Goal: Task Accomplishment & Management: Manage account settings

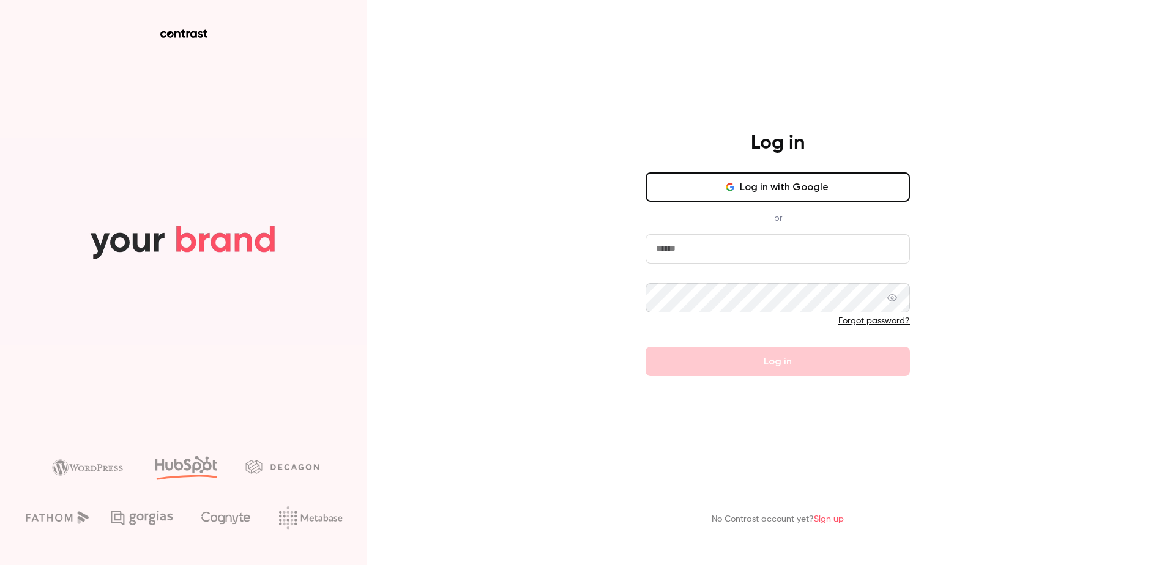
click at [733, 186] on icon "button" at bounding box center [729, 184] width 6 height 3
click at [788, 193] on button "Log in with Google" at bounding box center [778, 187] width 264 height 29
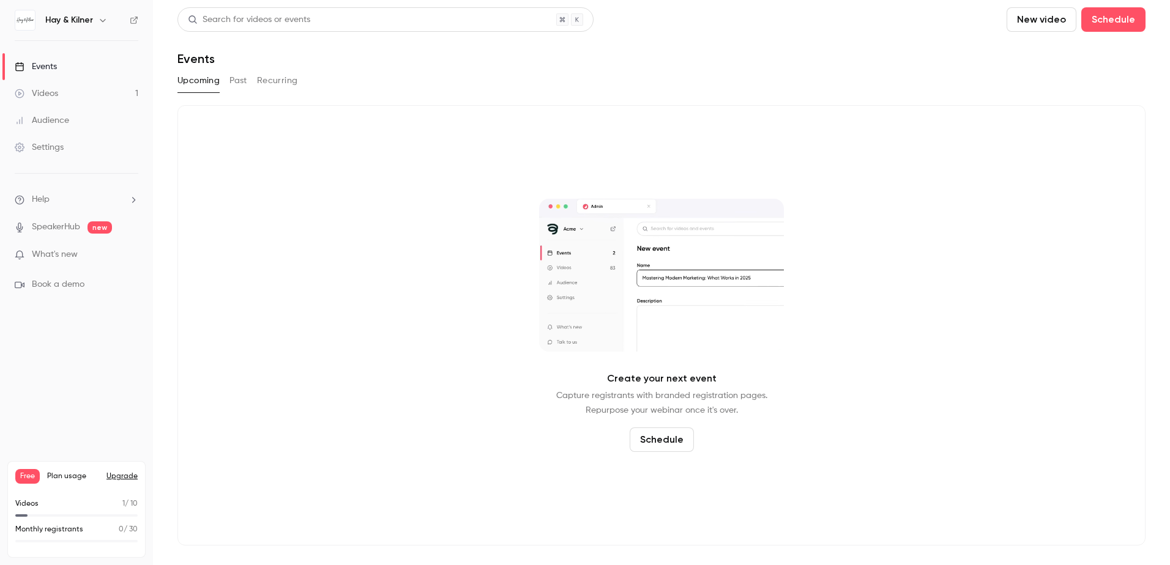
click at [26, 18] on img at bounding box center [25, 20] width 20 height 20
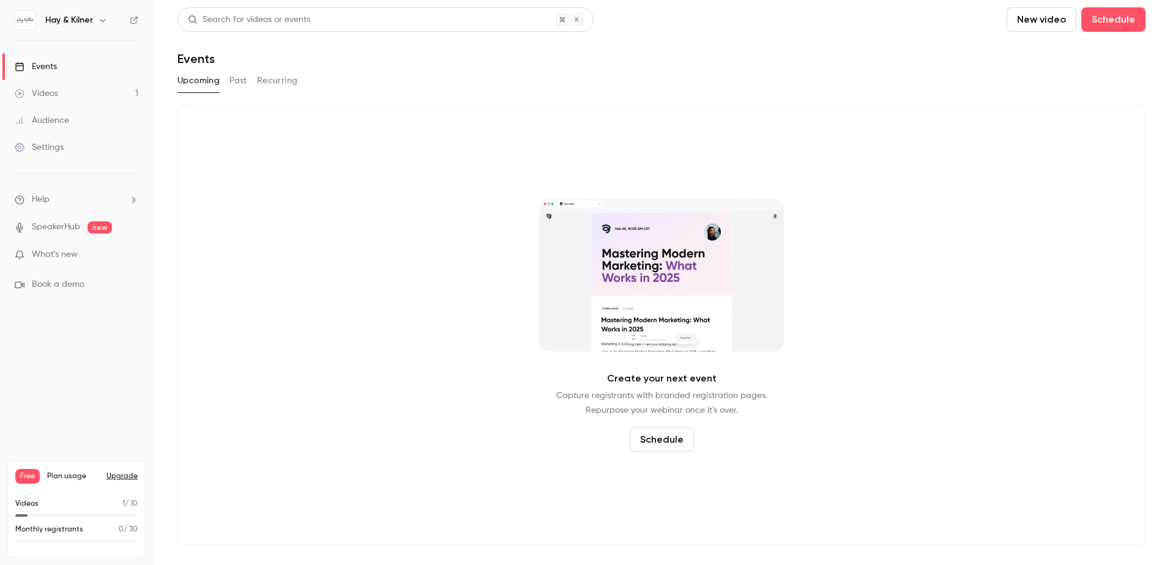
click at [121, 474] on button "Upgrade" at bounding box center [121, 477] width 31 height 10
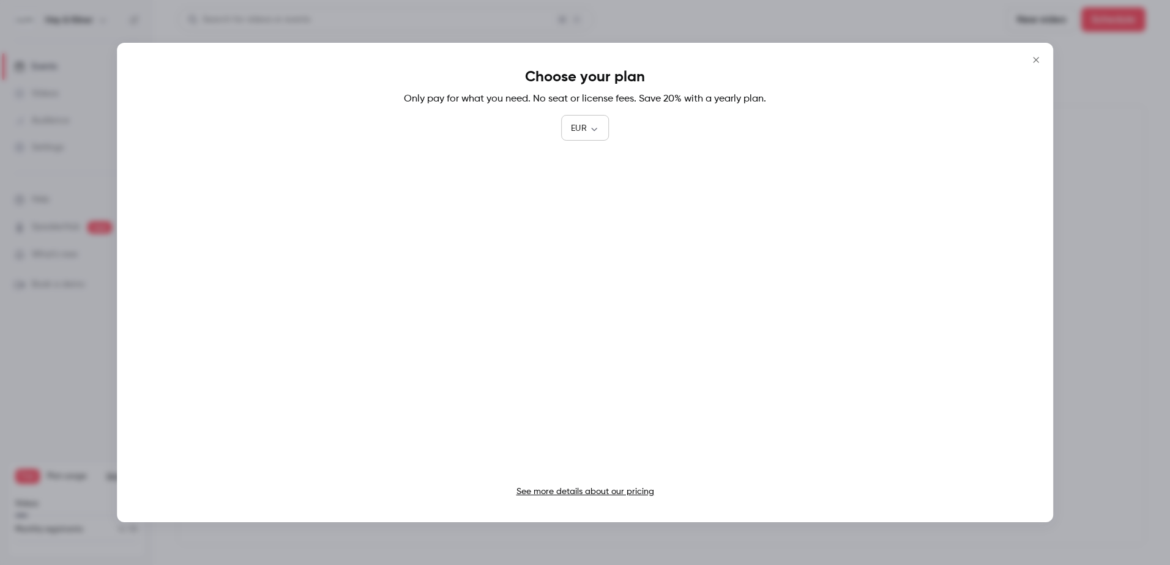
click at [597, 129] on body "Hay & Kilner Events Videos 1 Audience Settings Help SpeakerHub new What's new B…" at bounding box center [585, 282] width 1170 height 565
click at [586, 263] on li "GBP" at bounding box center [585, 262] width 48 height 32
type input "***"
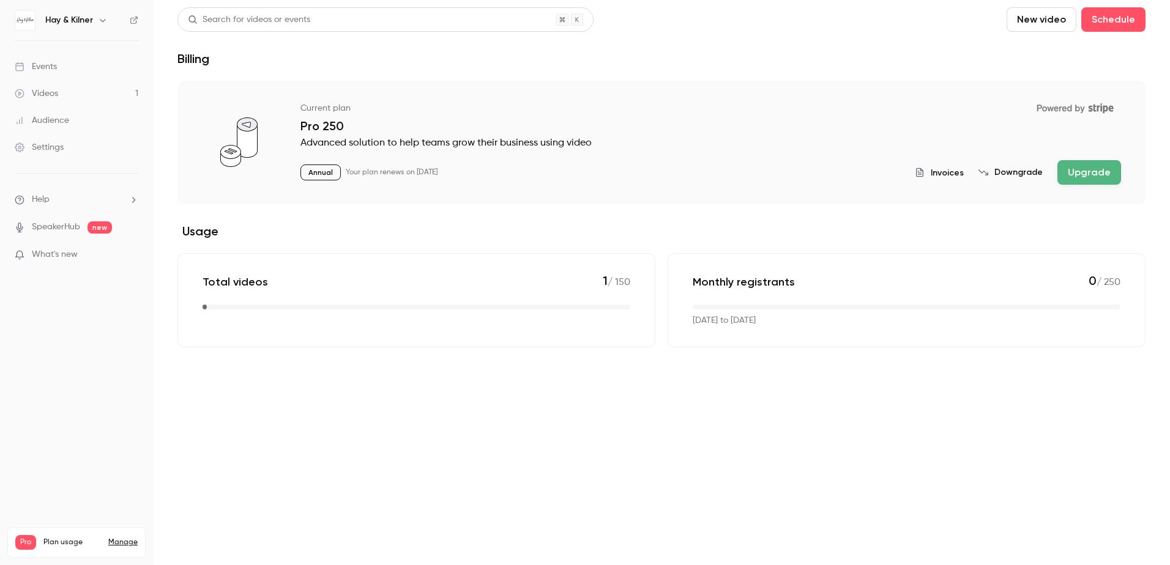
click at [95, 101] on link "Videos 1" at bounding box center [76, 93] width 153 height 27
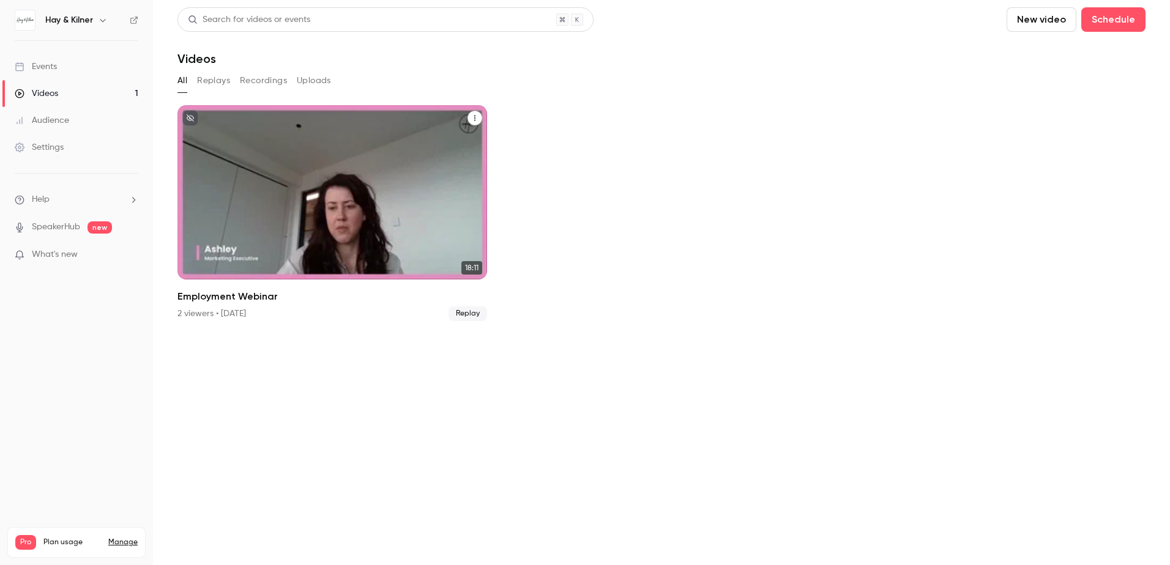
click at [476, 118] on icon "Employment Webinar" at bounding box center [474, 119] width 1 height 6
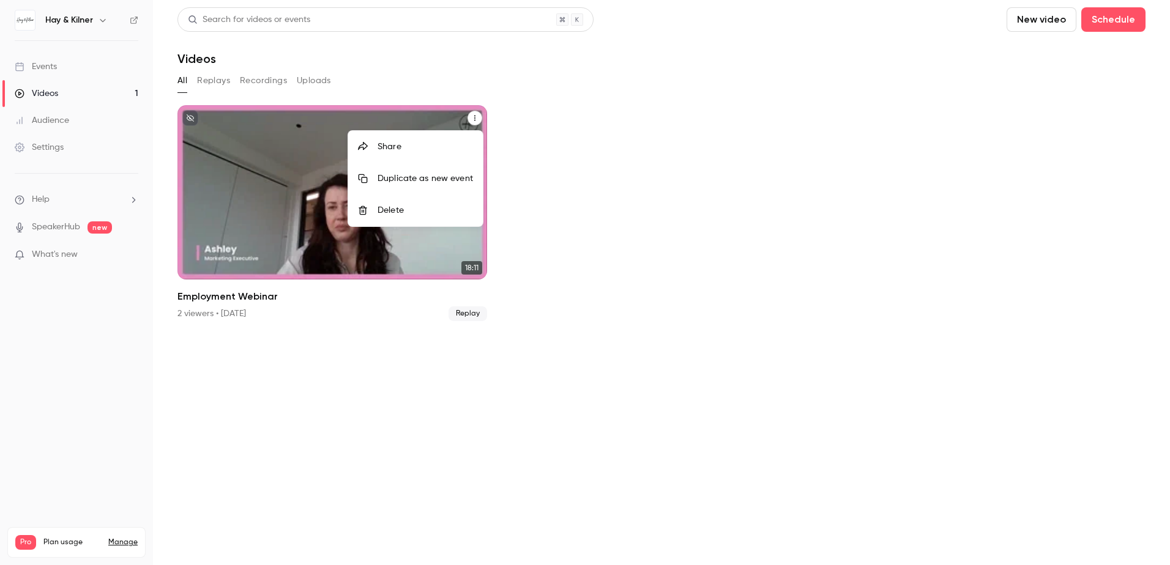
click at [433, 182] on div "Duplicate as new event" at bounding box center [425, 179] width 95 height 12
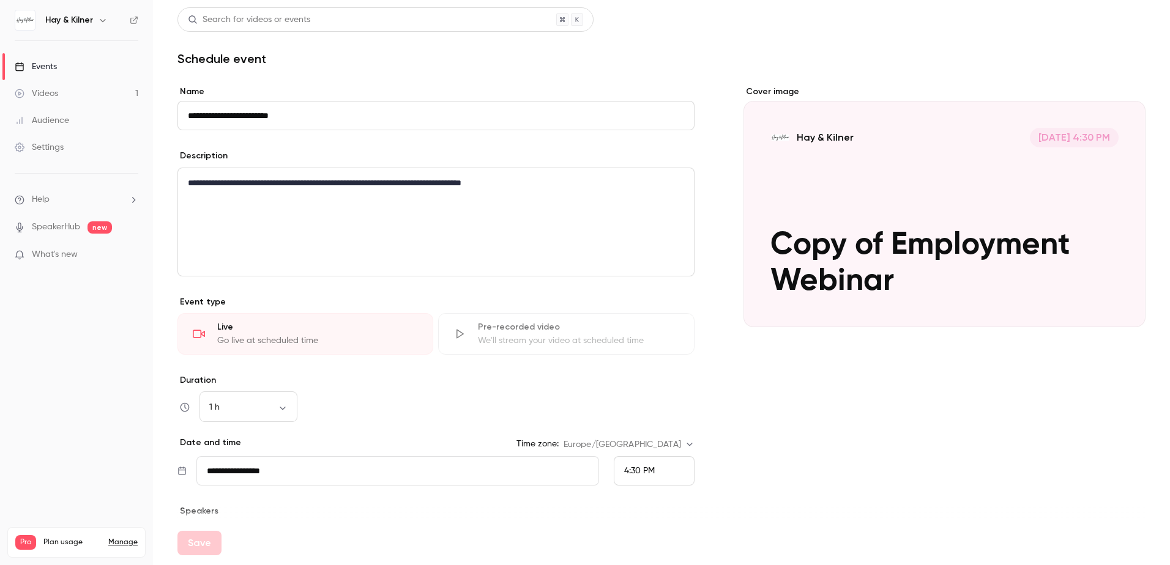
click at [405, 474] on input "**********" at bounding box center [397, 471] width 403 height 29
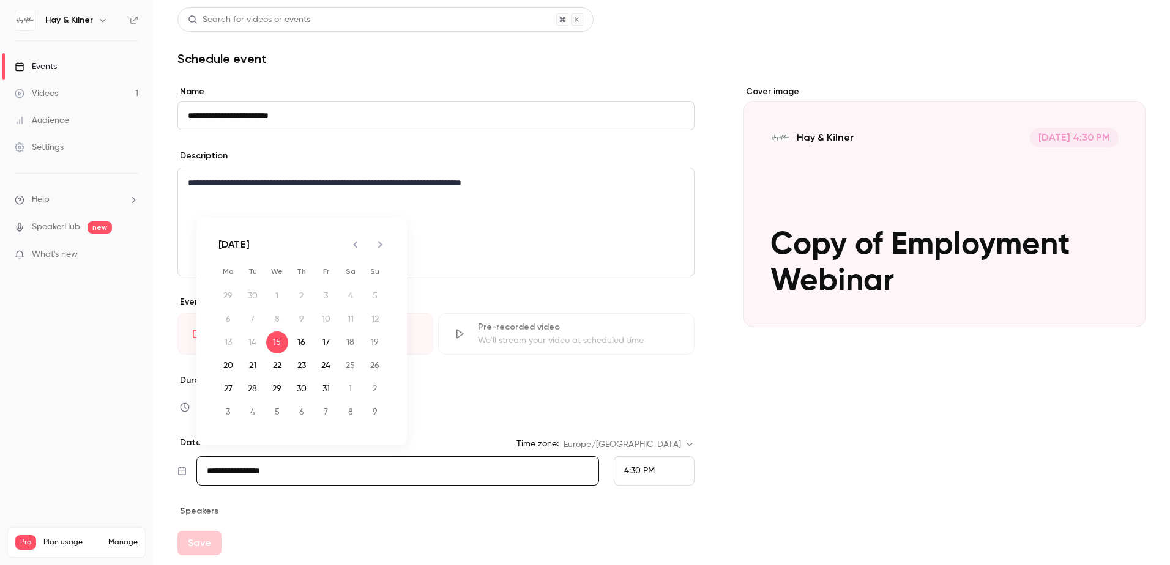
click at [375, 249] on icon "Next month" at bounding box center [380, 244] width 15 height 15
click at [300, 386] on button "27" at bounding box center [302, 389] width 22 height 22
type input "**********"
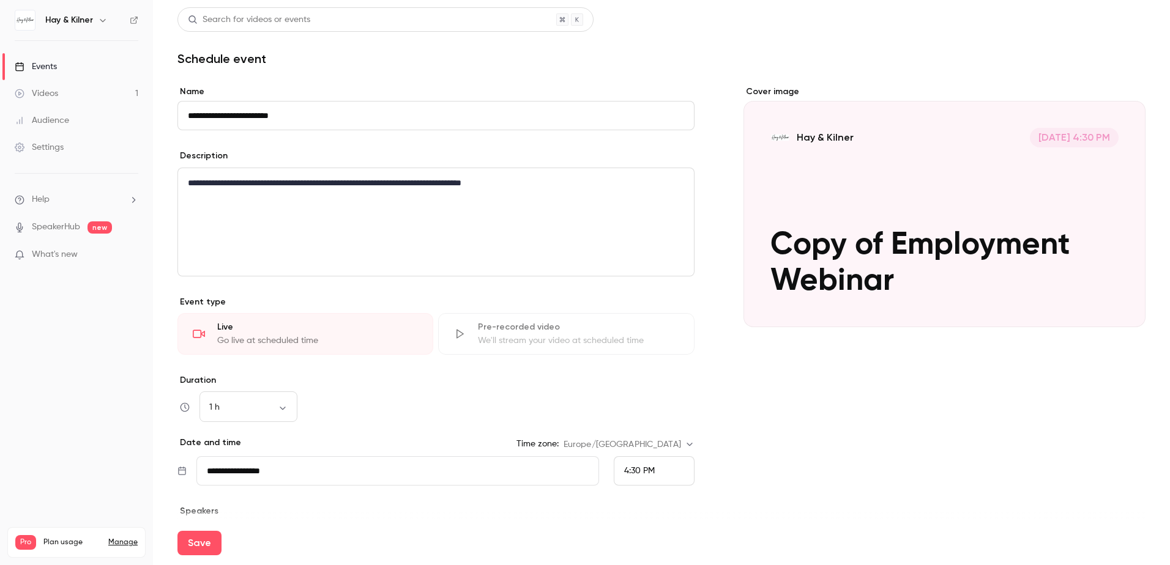
click at [664, 473] on div "4:30 PM" at bounding box center [654, 471] width 81 height 29
click at [641, 325] on li "12:30 PM" at bounding box center [649, 318] width 80 height 32
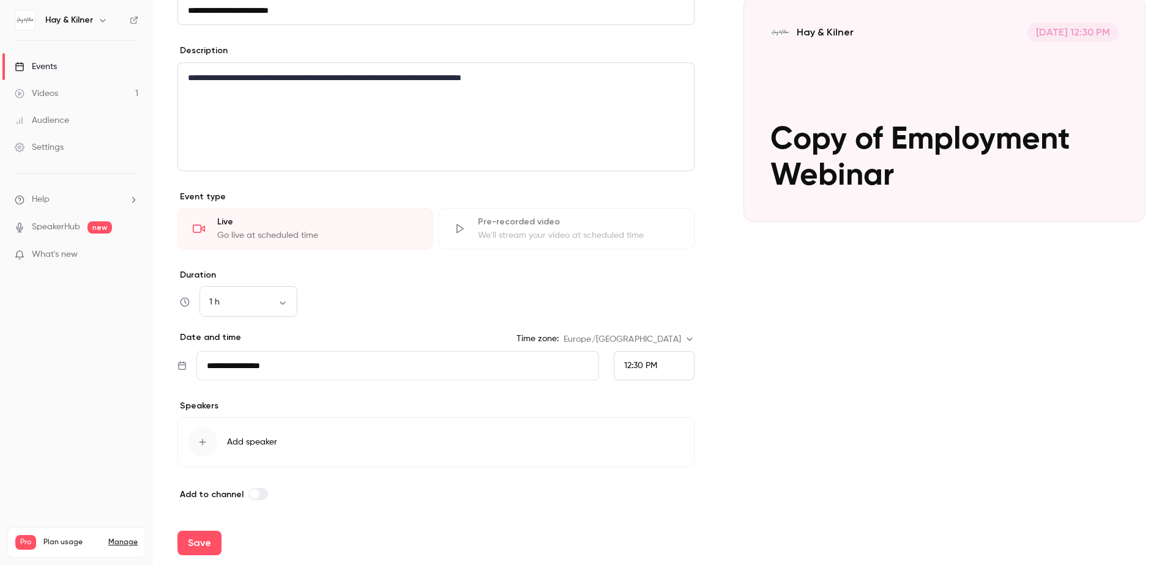
scroll to position [0, 0]
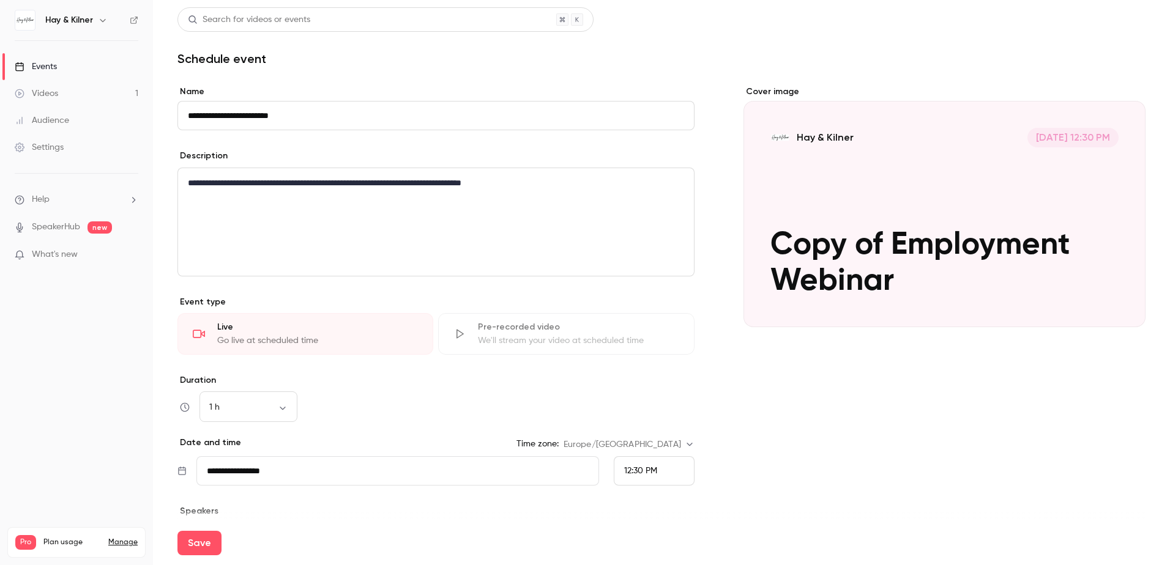
click at [221, 115] on input "**********" at bounding box center [435, 115] width 517 height 29
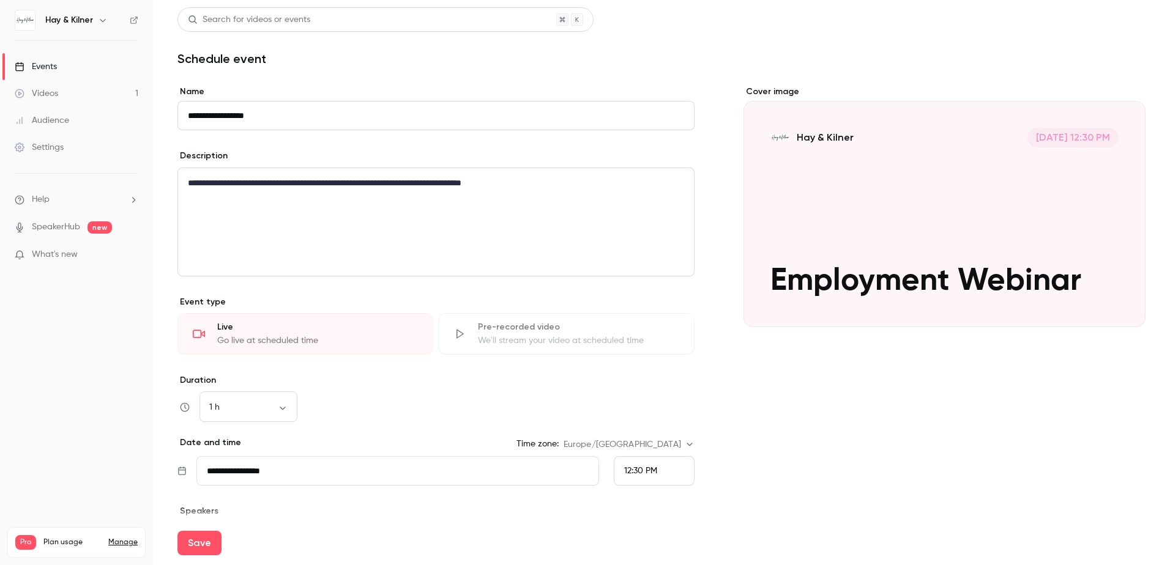
type input "**********"
click at [541, 204] on div "**********" at bounding box center [436, 222] width 516 height 108
click at [574, 183] on p "**********" at bounding box center [433, 183] width 491 height 15
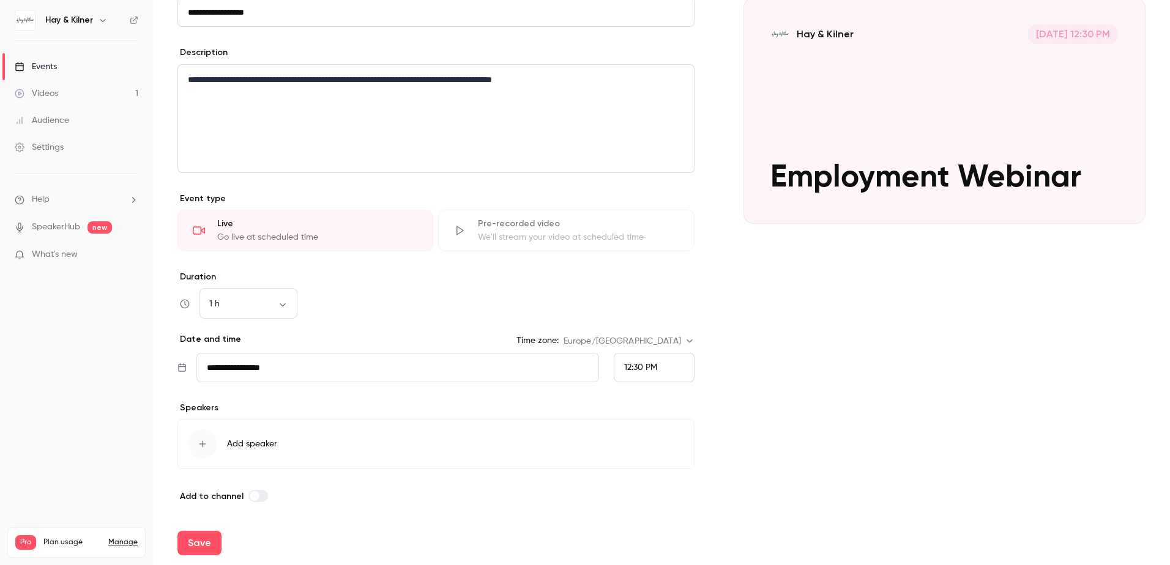
scroll to position [105, 0]
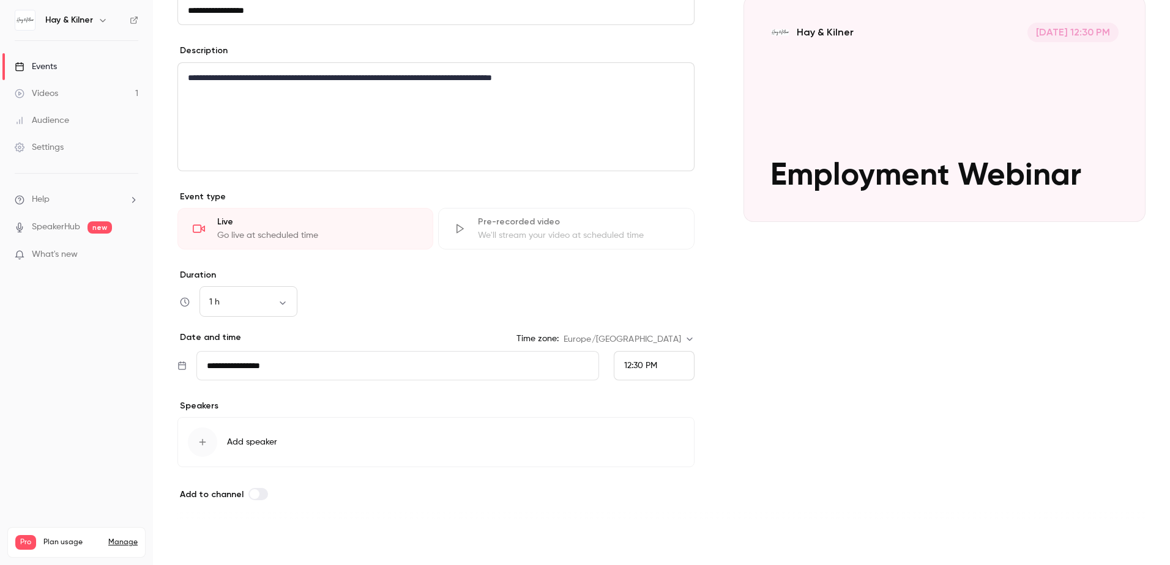
click at [206, 544] on button "Save" at bounding box center [199, 543] width 44 height 24
type input "**********"
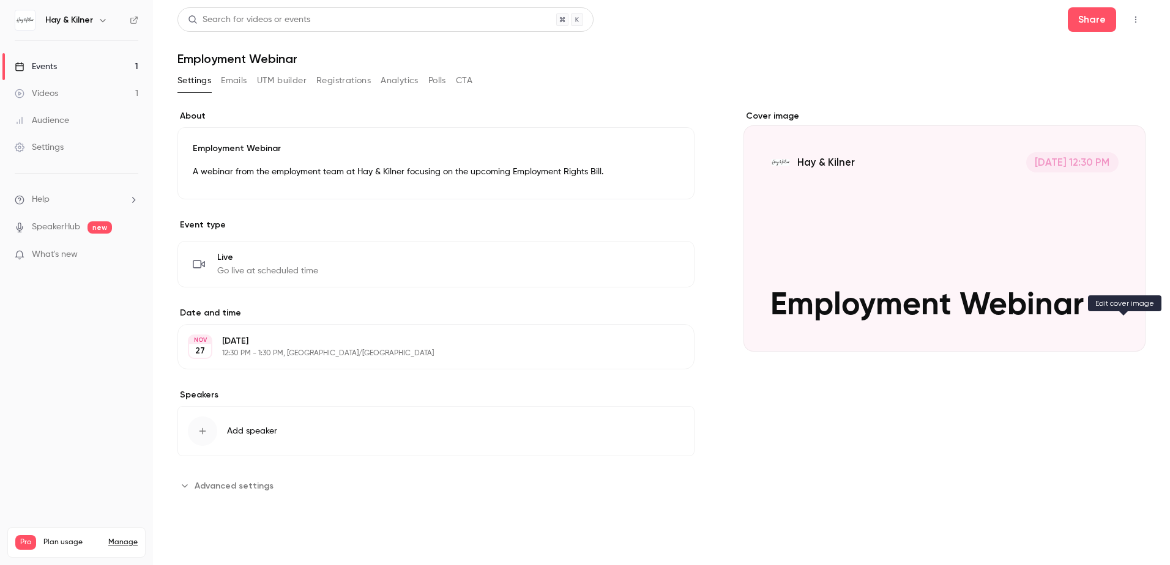
click at [1121, 336] on button "Hay & Kilner Nov 27, 12:30 PM Employment Webinar" at bounding box center [1123, 330] width 24 height 24
click at [232, 81] on button "Emails" at bounding box center [234, 81] width 26 height 20
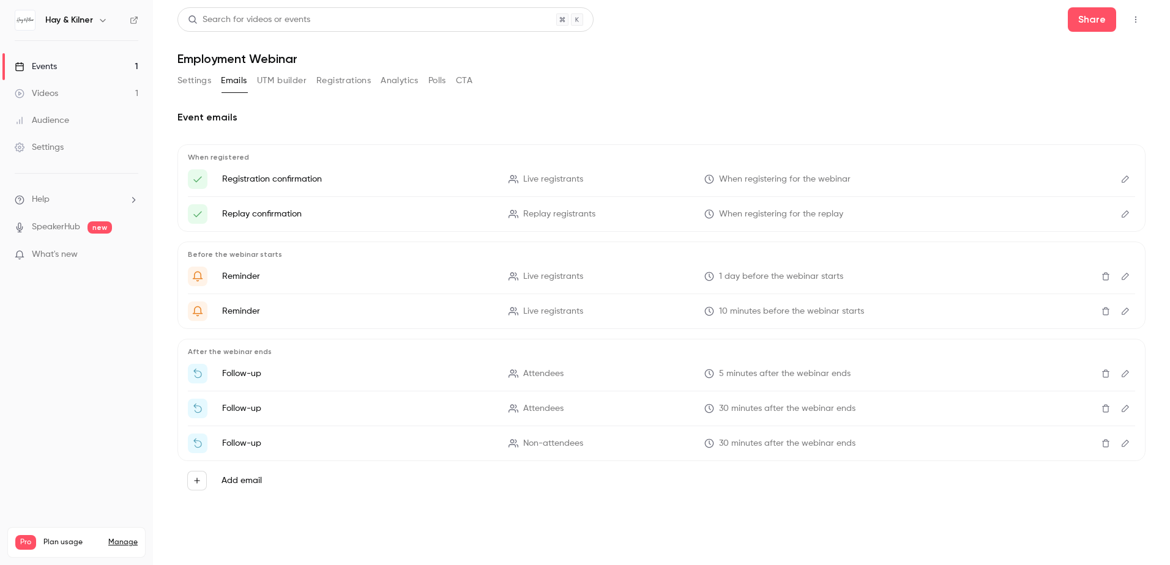
click at [336, 81] on button "Registrations" at bounding box center [343, 81] width 54 height 20
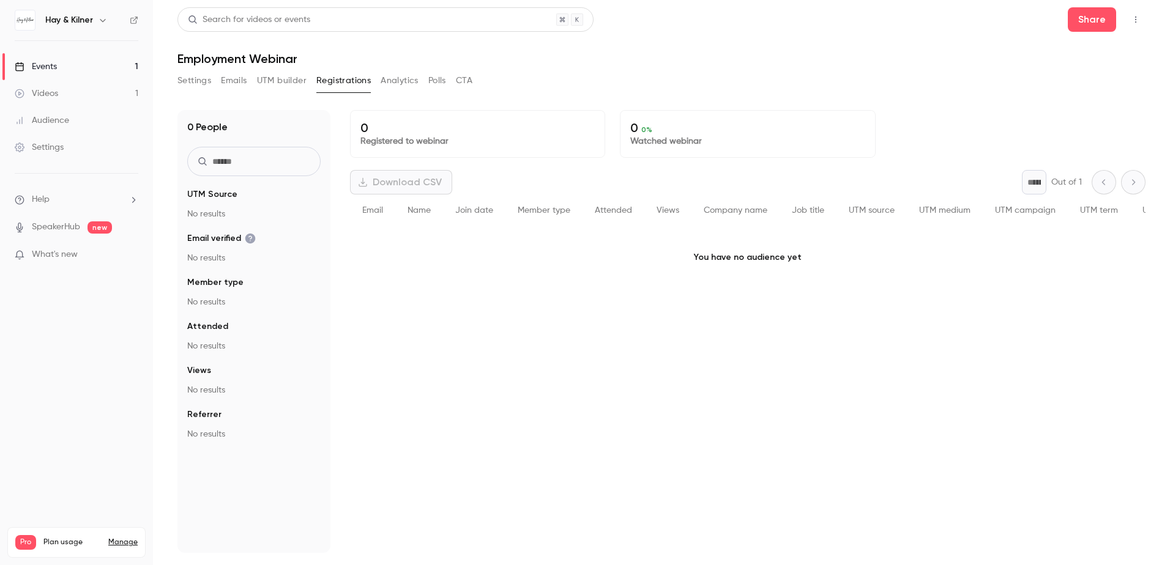
click at [396, 81] on button "Analytics" at bounding box center [400, 81] width 38 height 20
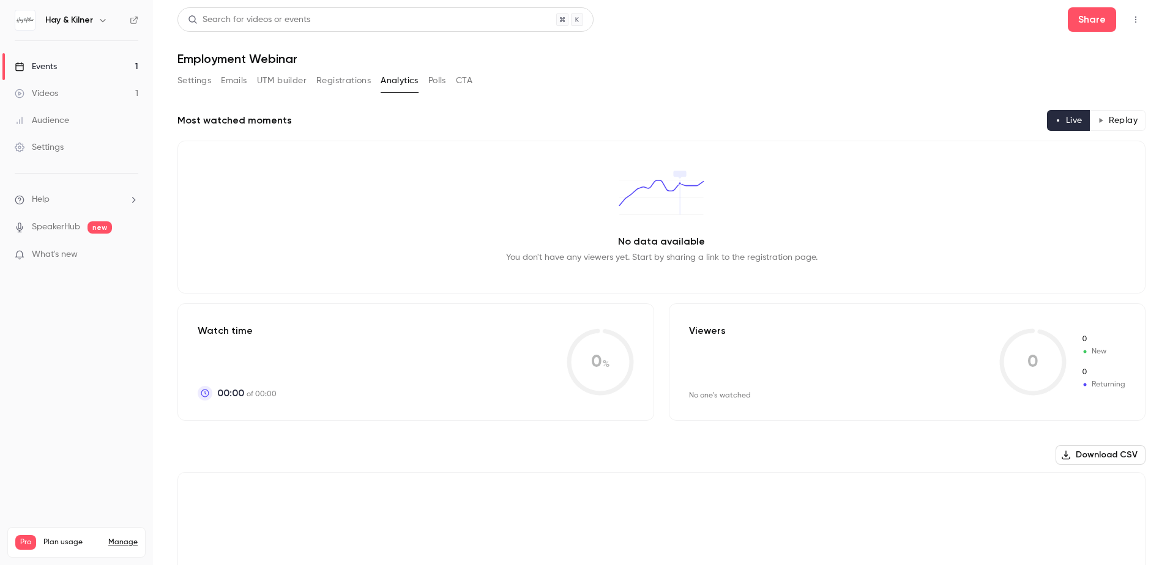
click at [446, 84] on button "Polls" at bounding box center [437, 81] width 18 height 20
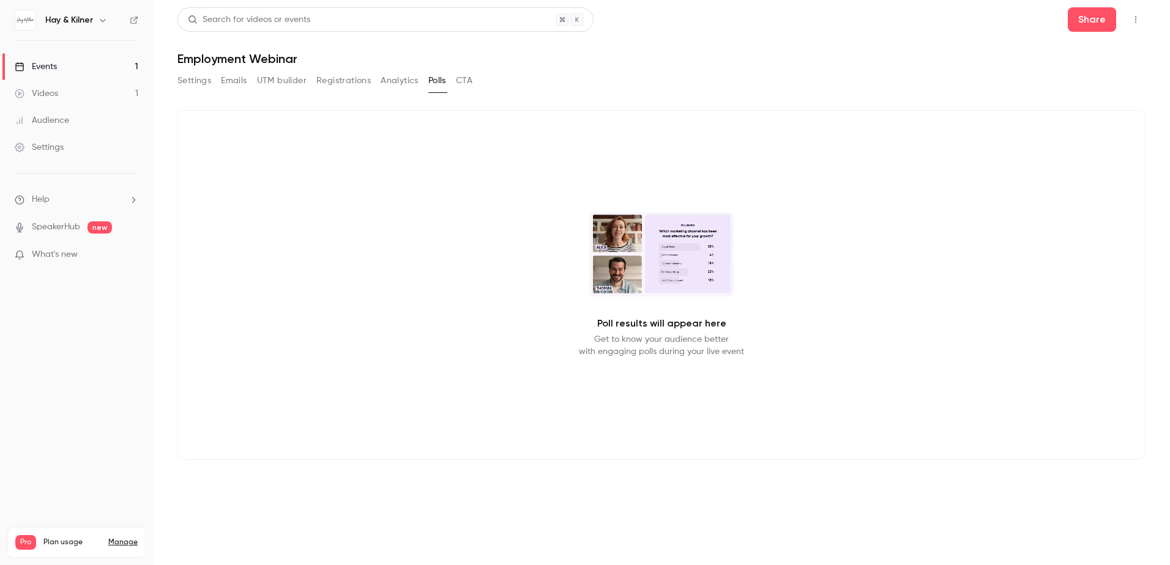
click at [470, 84] on button "CTA" at bounding box center [464, 81] width 17 height 20
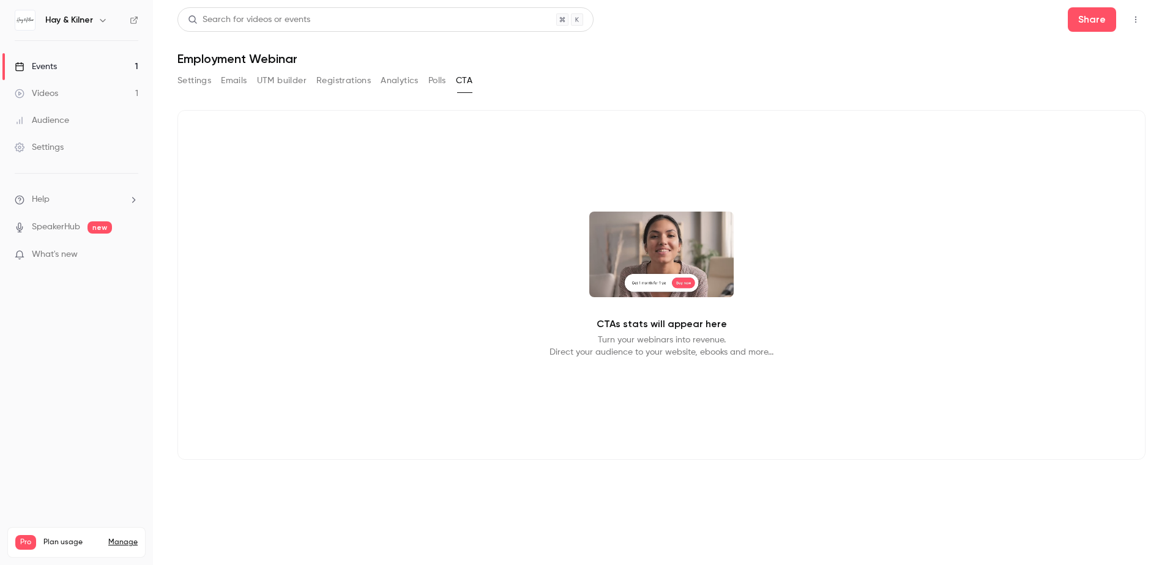
click at [187, 83] on button "Settings" at bounding box center [194, 81] width 34 height 20
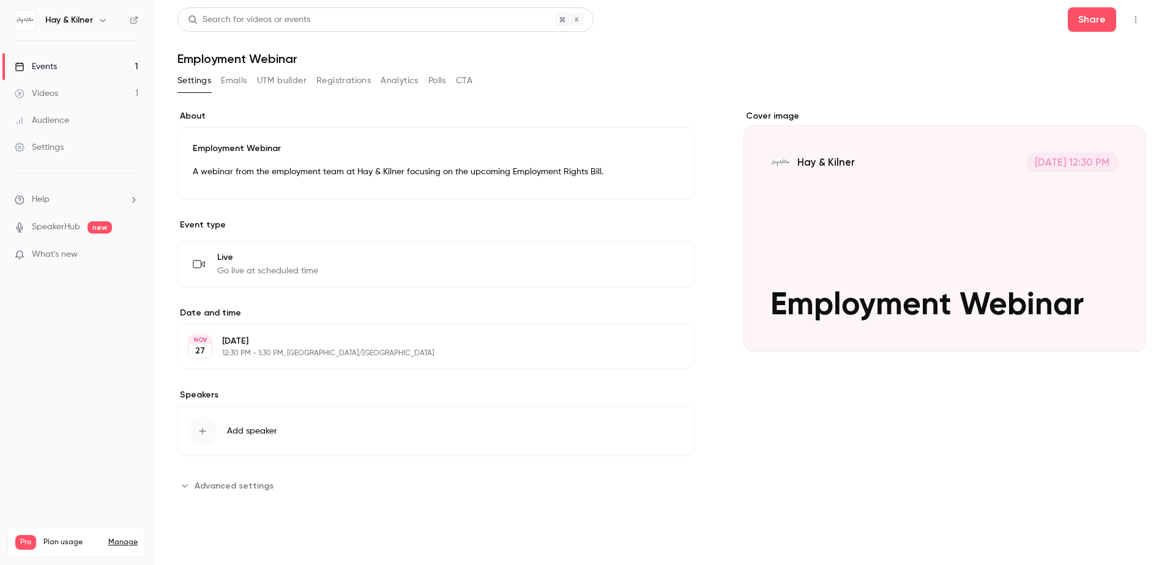
click at [215, 488] on span "Advanced settings" at bounding box center [234, 486] width 79 height 13
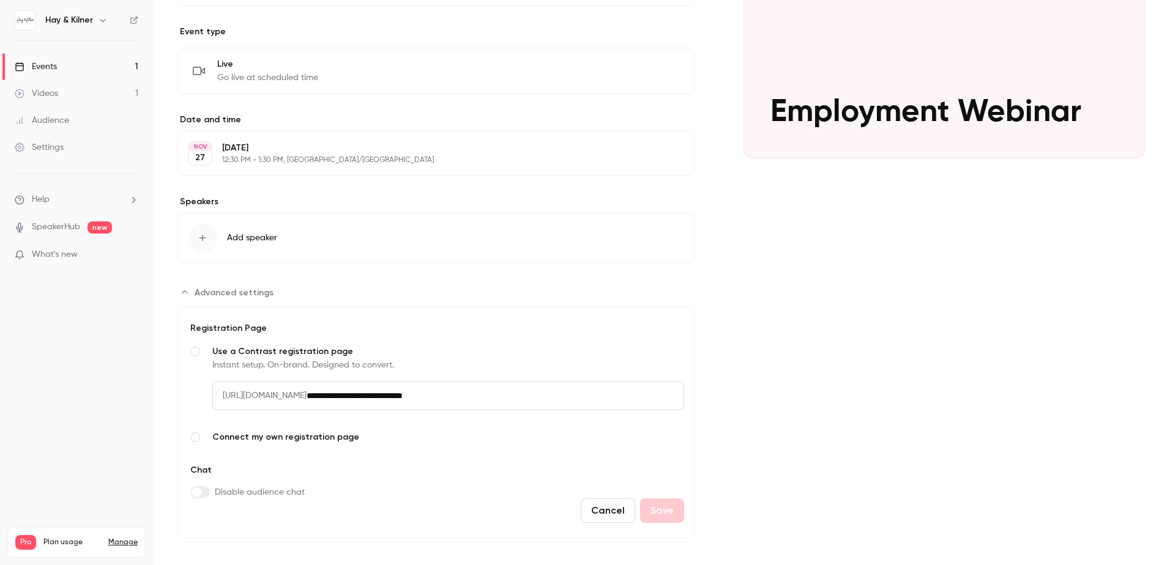
scroll to position [203, 0]
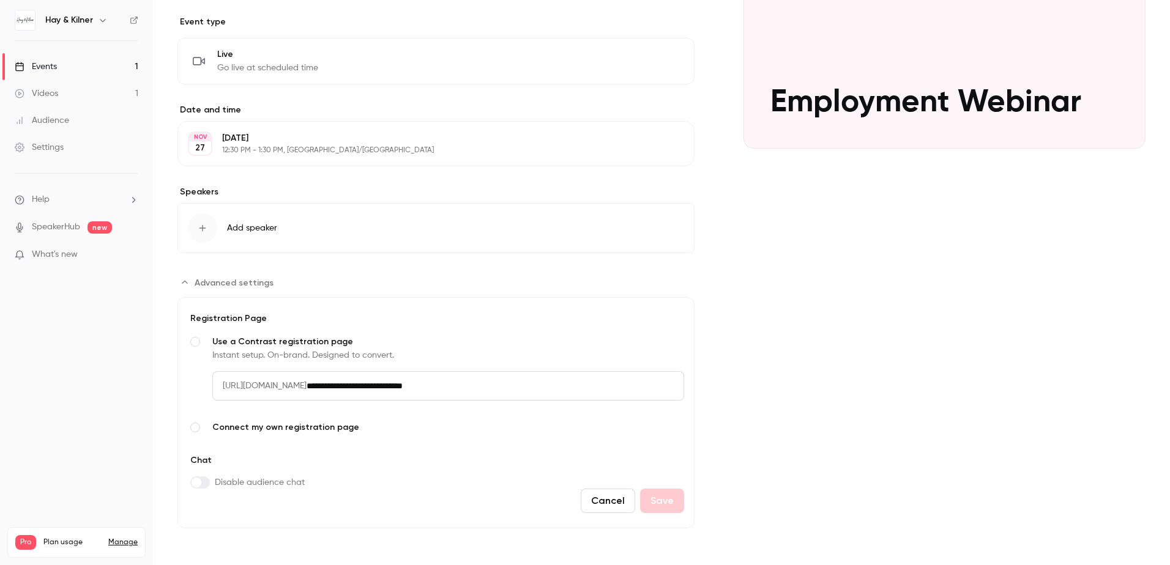
click at [522, 386] on input "**********" at bounding box center [496, 385] width 378 height 29
click at [532, 460] on form "**********" at bounding box center [435, 412] width 517 height 231
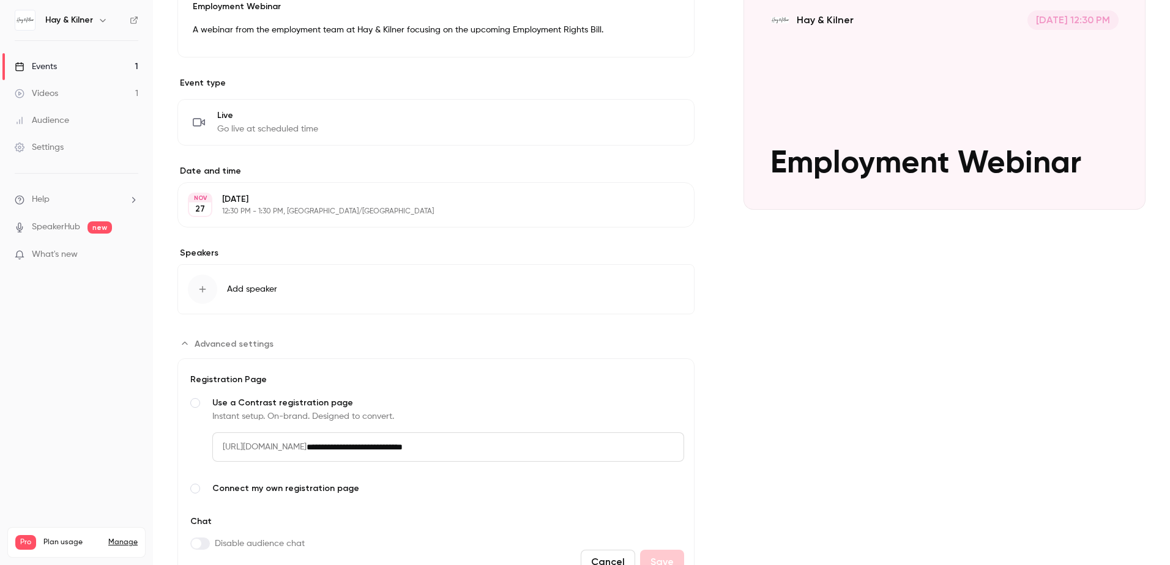
scroll to position [0, 0]
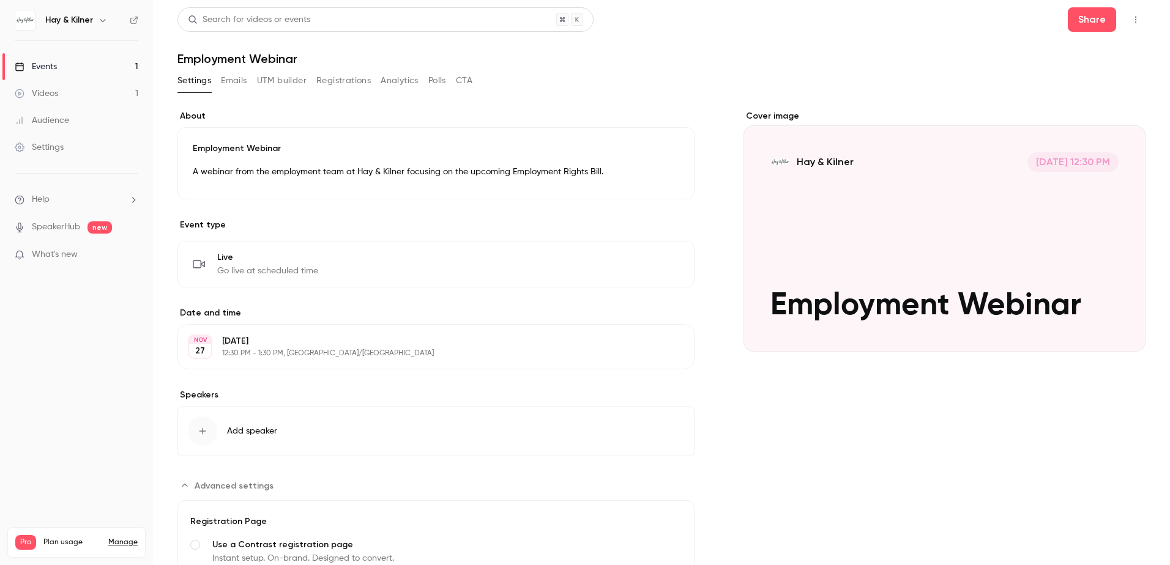
click at [349, 83] on button "Registrations" at bounding box center [343, 81] width 54 height 20
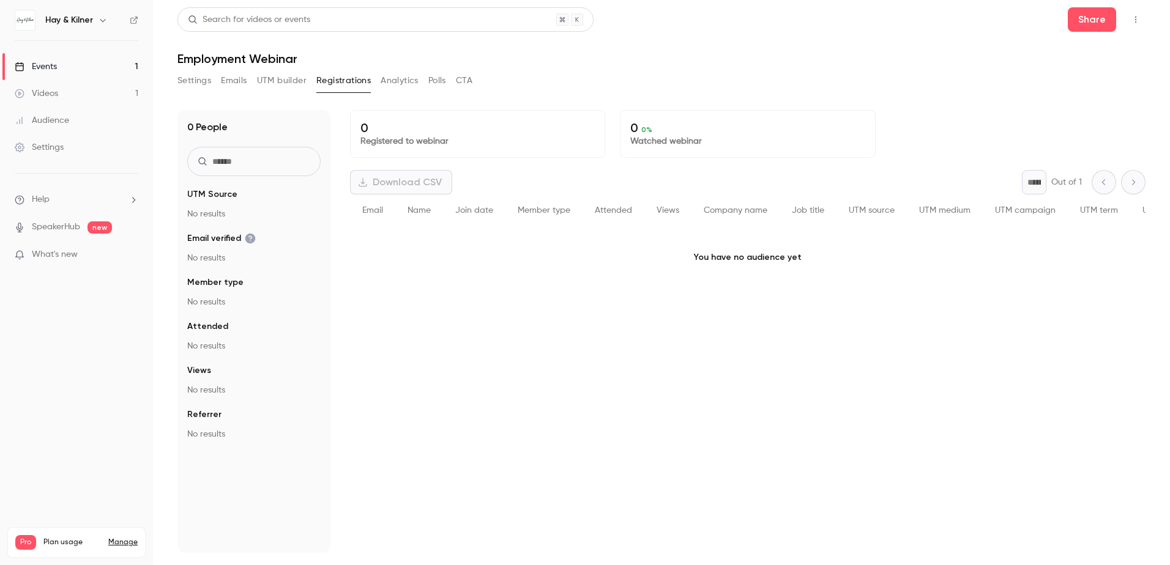
click at [1136, 17] on icon "button" at bounding box center [1135, 20] width 1 height 7
click at [926, 68] on div at bounding box center [585, 282] width 1170 height 565
click at [77, 23] on h6 "Hay & Kilner" at bounding box center [69, 20] width 48 height 12
click at [23, 21] on img at bounding box center [25, 20] width 20 height 20
click at [41, 141] on link "Settings" at bounding box center [76, 147] width 153 height 27
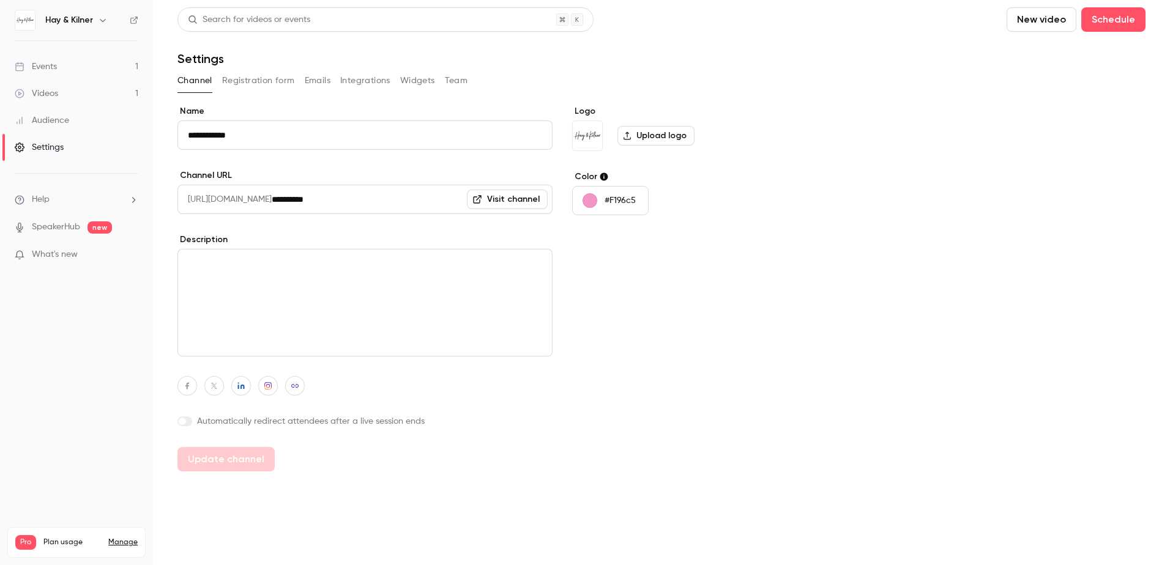
click at [272, 85] on button "Registration form" at bounding box center [258, 81] width 73 height 20
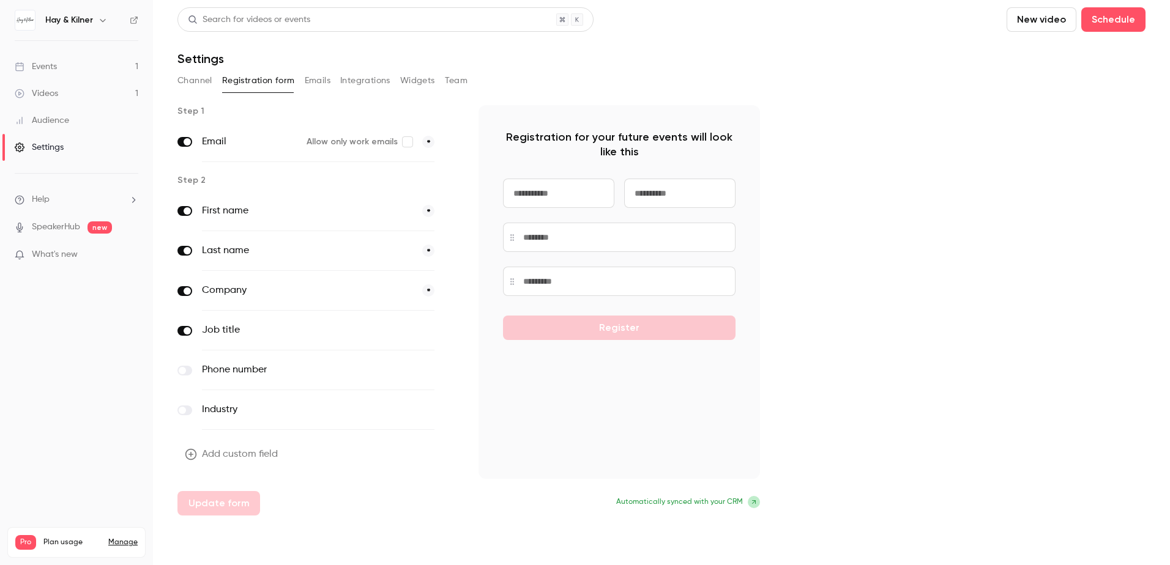
click at [272, 85] on button "Registration form" at bounding box center [258, 81] width 73 height 20
click at [323, 88] on button "Emails" at bounding box center [318, 81] width 26 height 20
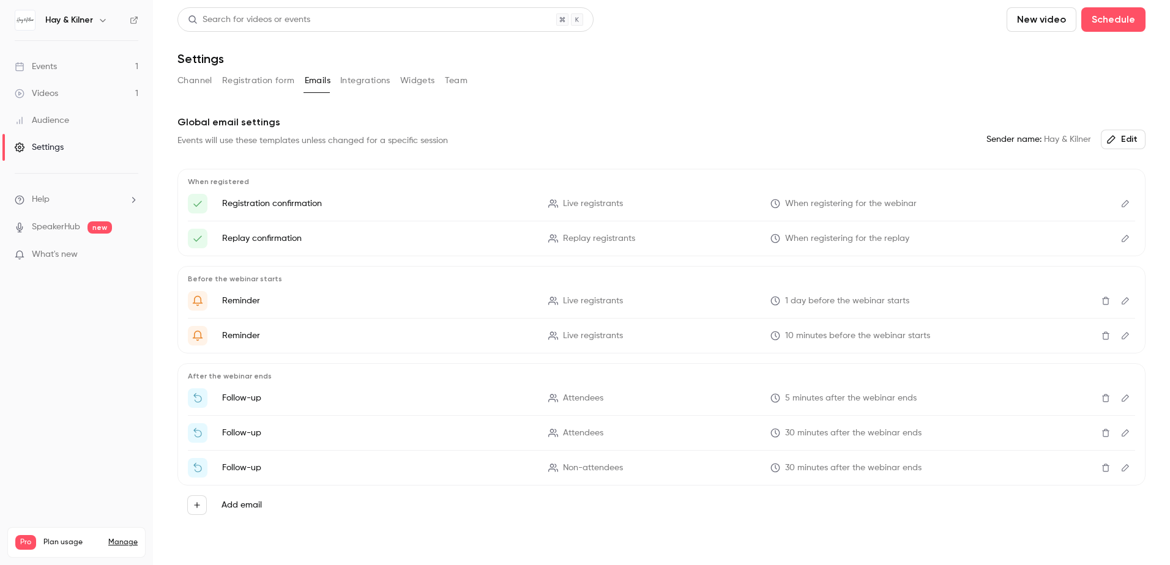
click at [346, 88] on button "Integrations" at bounding box center [365, 81] width 50 height 20
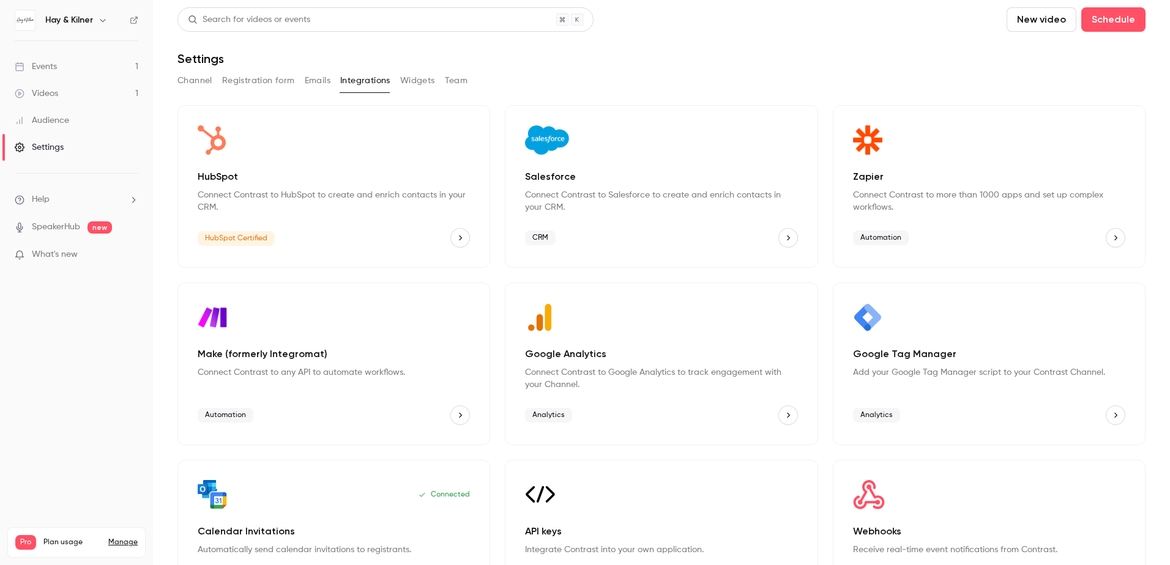
click at [459, 86] on button "Team" at bounding box center [456, 81] width 23 height 20
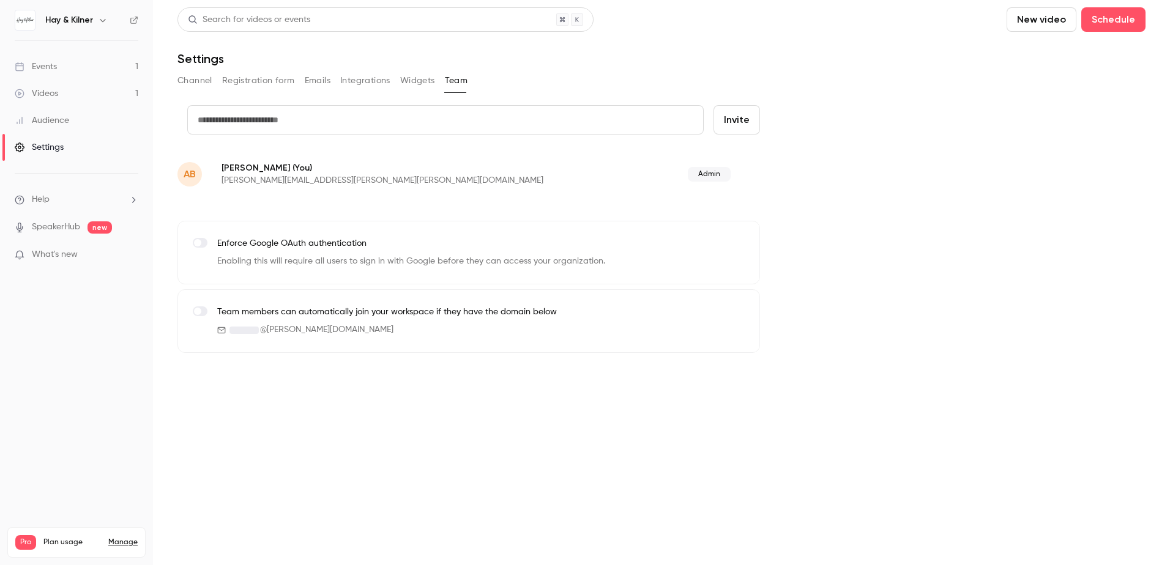
click at [414, 84] on button "Widgets" at bounding box center [417, 81] width 35 height 20
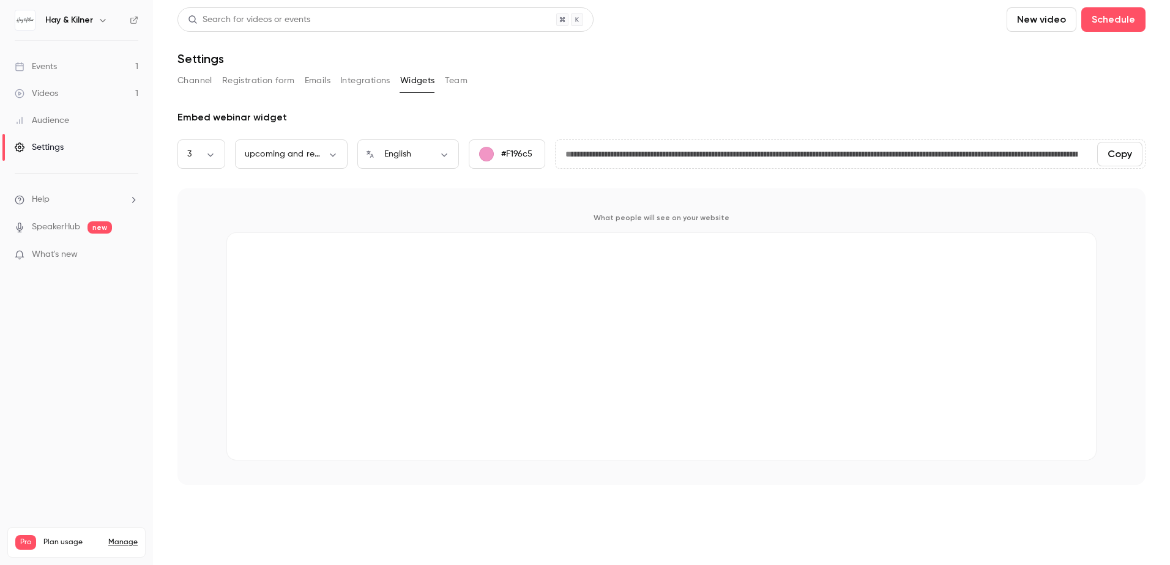
click at [373, 83] on button "Integrations" at bounding box center [365, 81] width 50 height 20
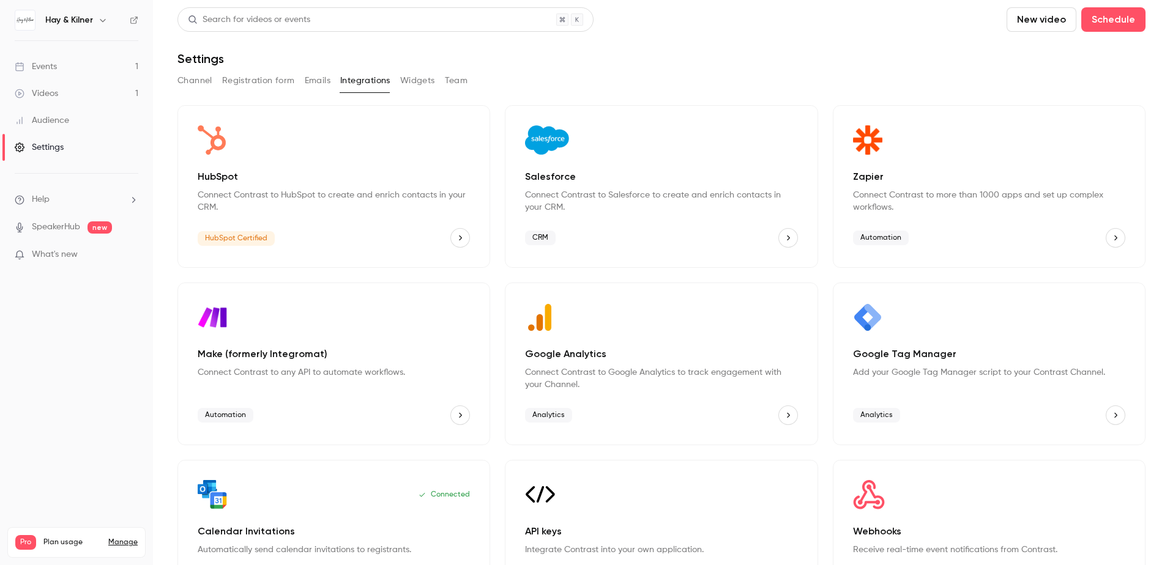
click at [324, 84] on button "Emails" at bounding box center [318, 81] width 26 height 20
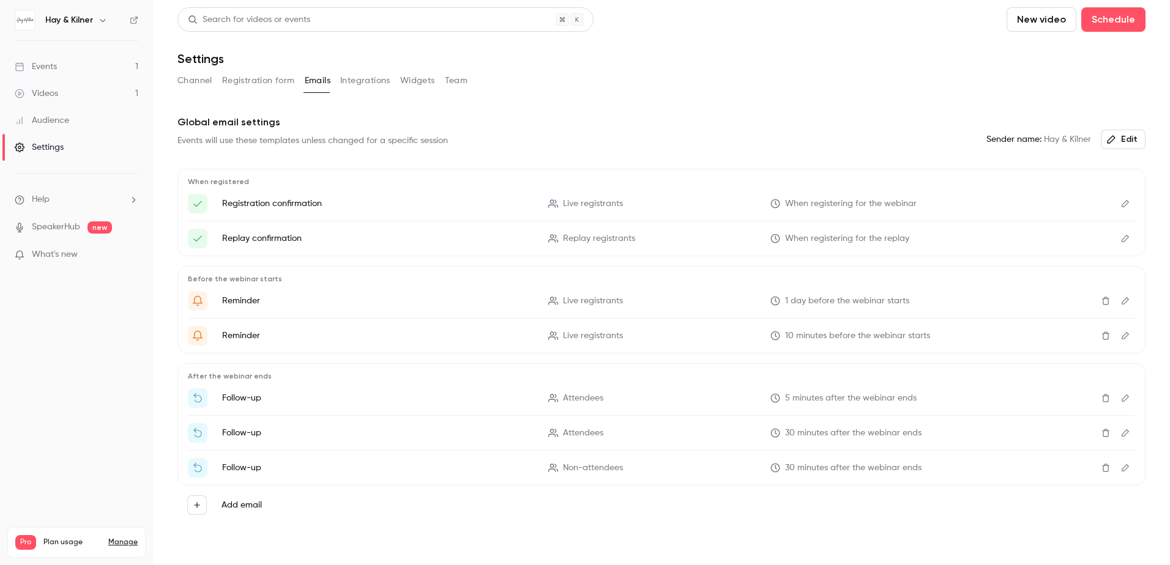
click at [1121, 203] on icon "Edit" at bounding box center [1126, 204] width 10 height 9
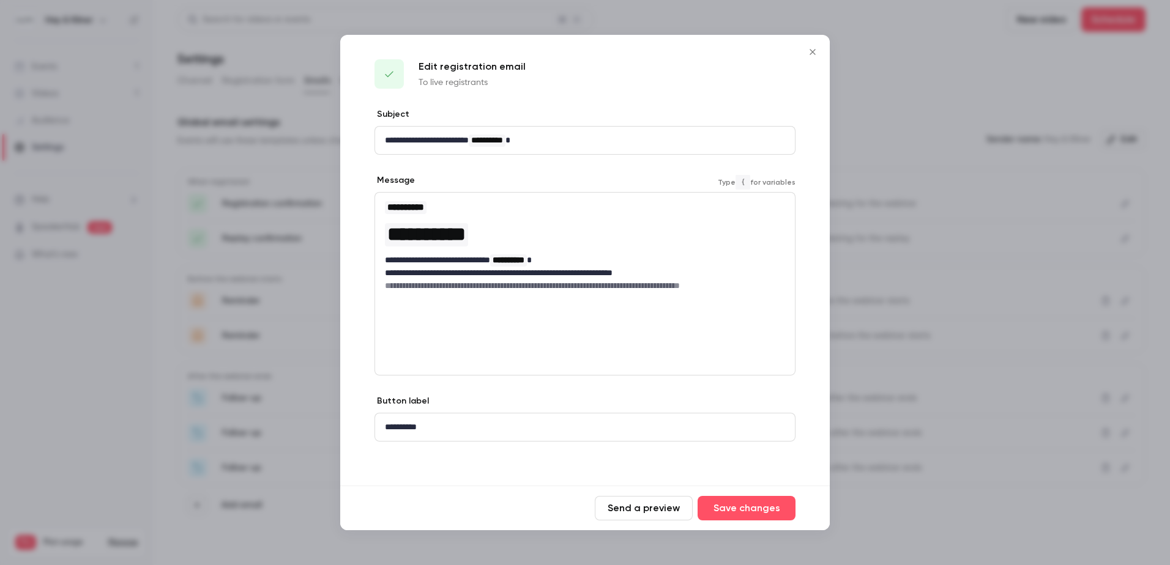
click at [449, 276] on p "**********" at bounding box center [585, 273] width 400 height 13
click at [445, 298] on div "**********" at bounding box center [585, 246] width 420 height 106
click at [747, 510] on button "Save changes" at bounding box center [747, 508] width 98 height 24
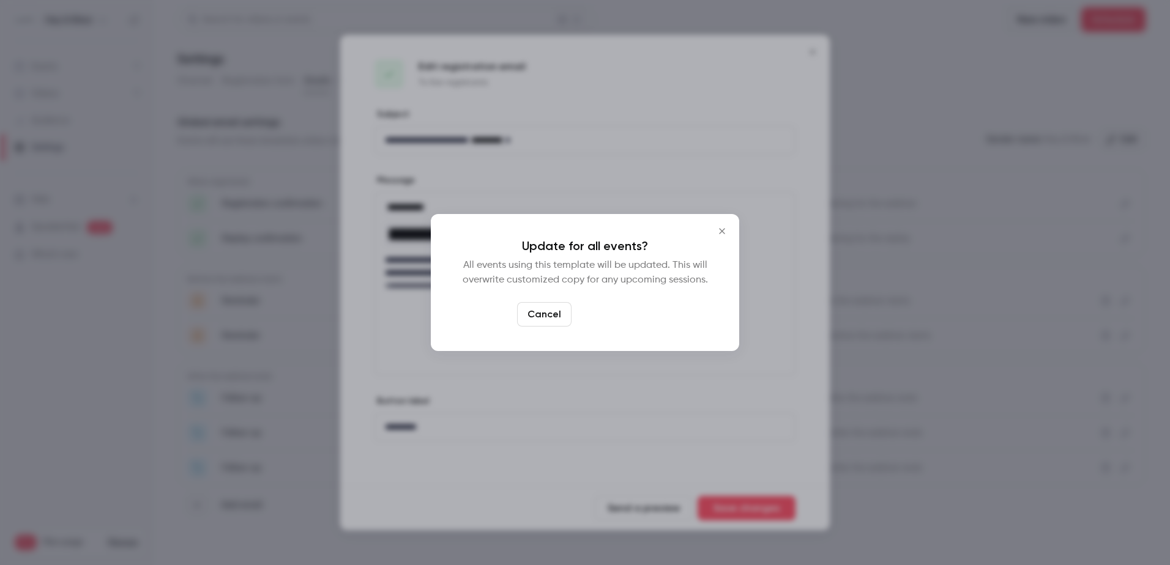
click at [609, 322] on button "Yes, update" at bounding box center [614, 314] width 77 height 24
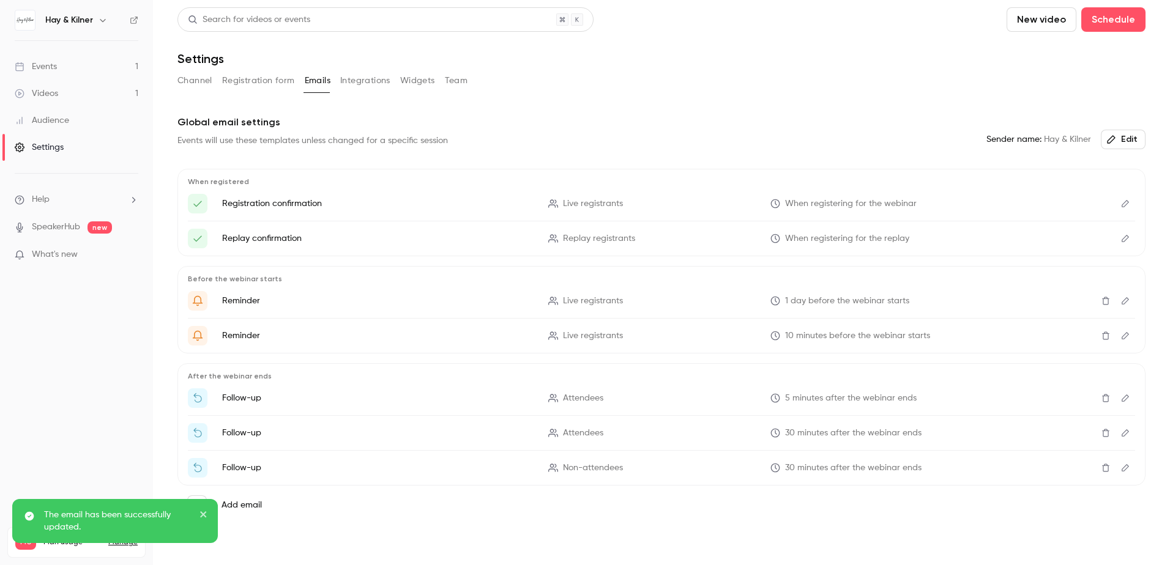
click at [1116, 242] on button "Edit" at bounding box center [1126, 239] width 20 height 20
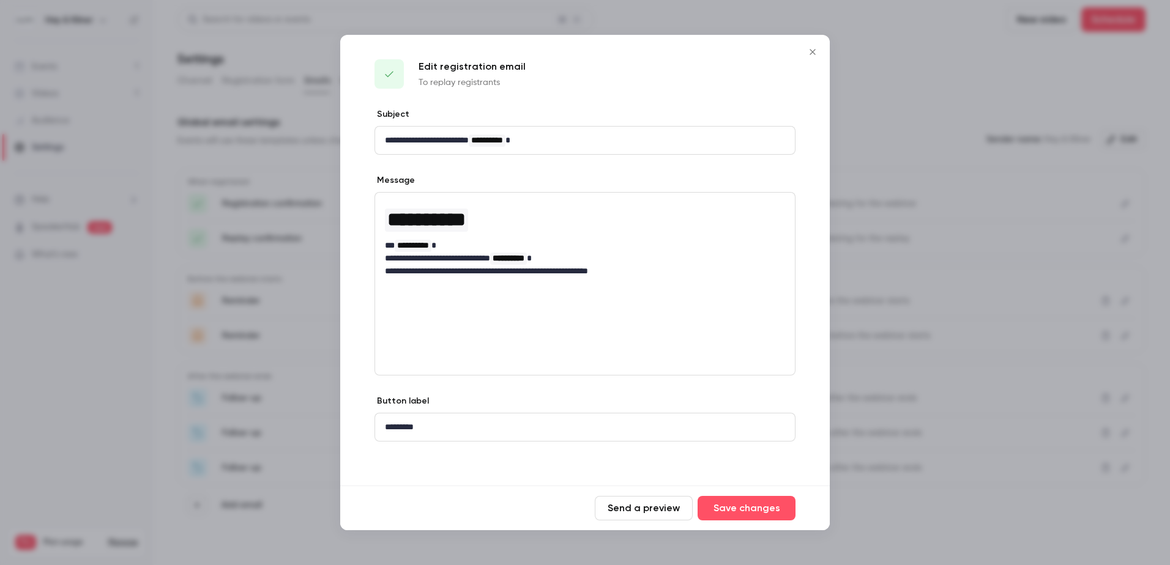
click at [817, 52] on icon "Close" at bounding box center [812, 52] width 15 height 10
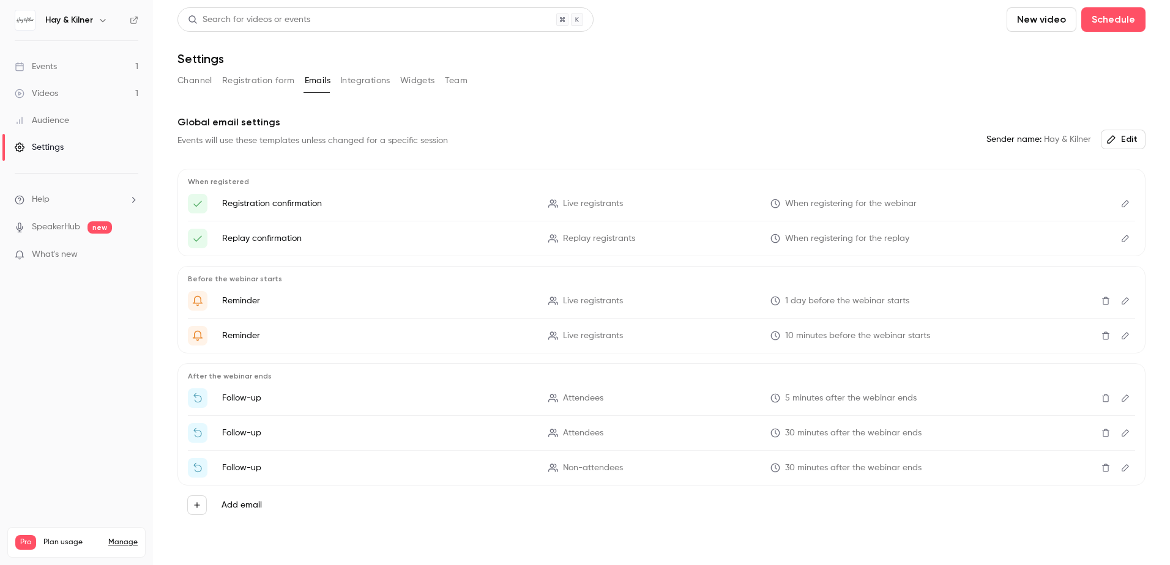
click at [1121, 298] on icon "Edit" at bounding box center [1126, 301] width 10 height 9
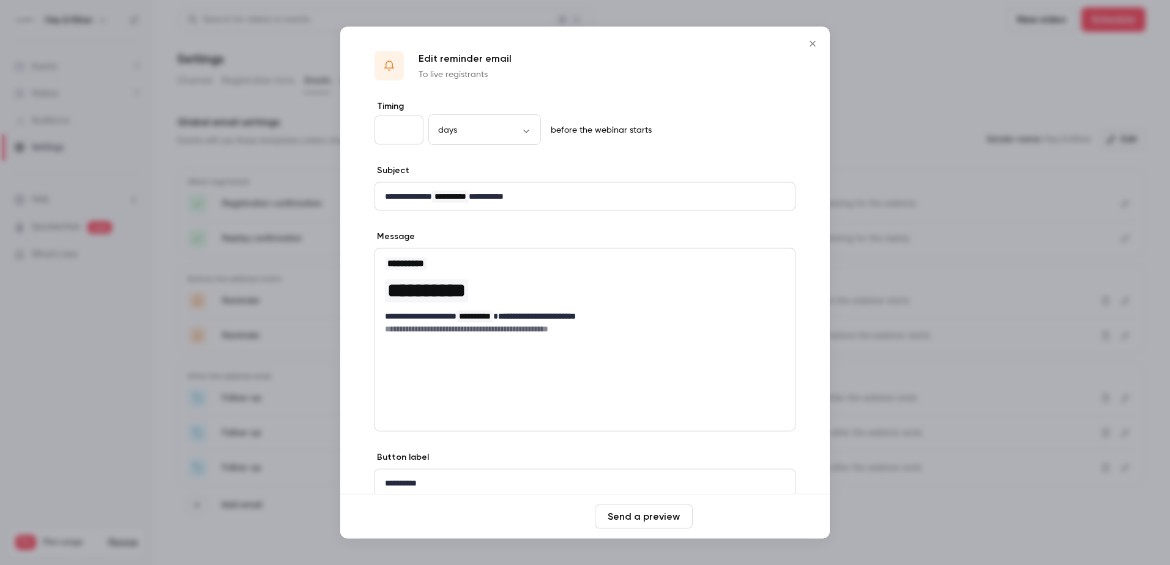
click at [733, 520] on button "Save changes" at bounding box center [747, 517] width 98 height 24
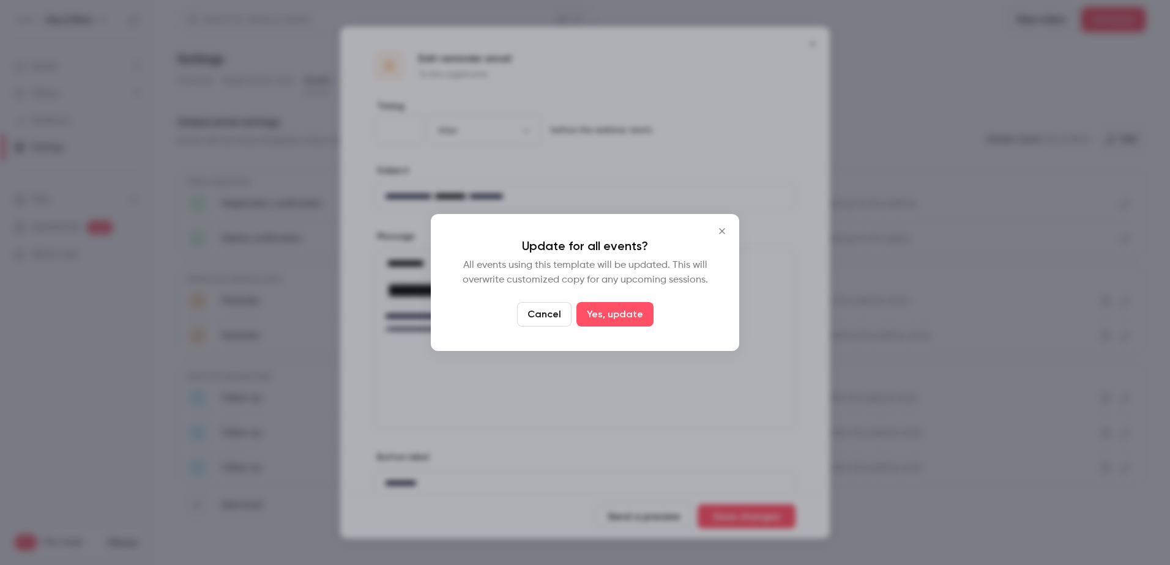
click at [545, 315] on button "Cancel" at bounding box center [544, 314] width 54 height 24
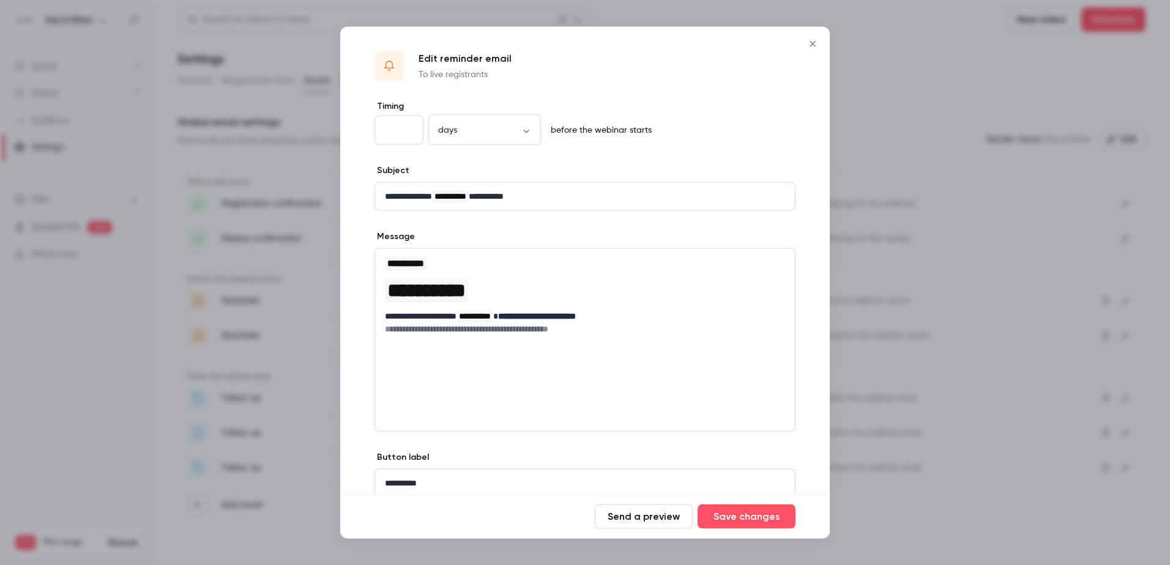
click at [812, 42] on icon "Close" at bounding box center [812, 44] width 15 height 10
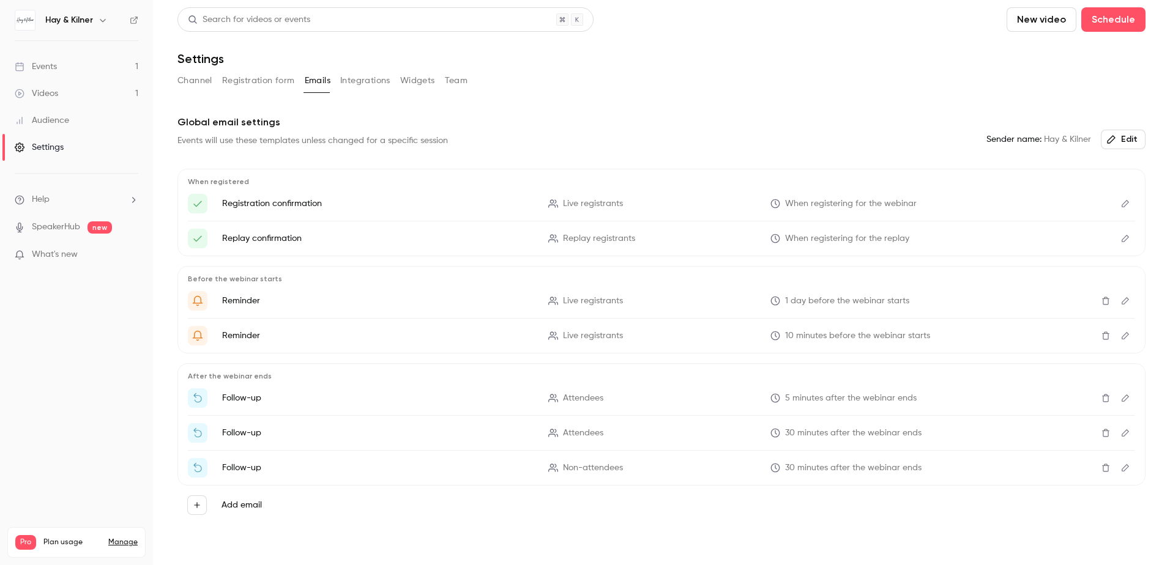
click at [207, 85] on button "Channel" at bounding box center [194, 81] width 35 height 20
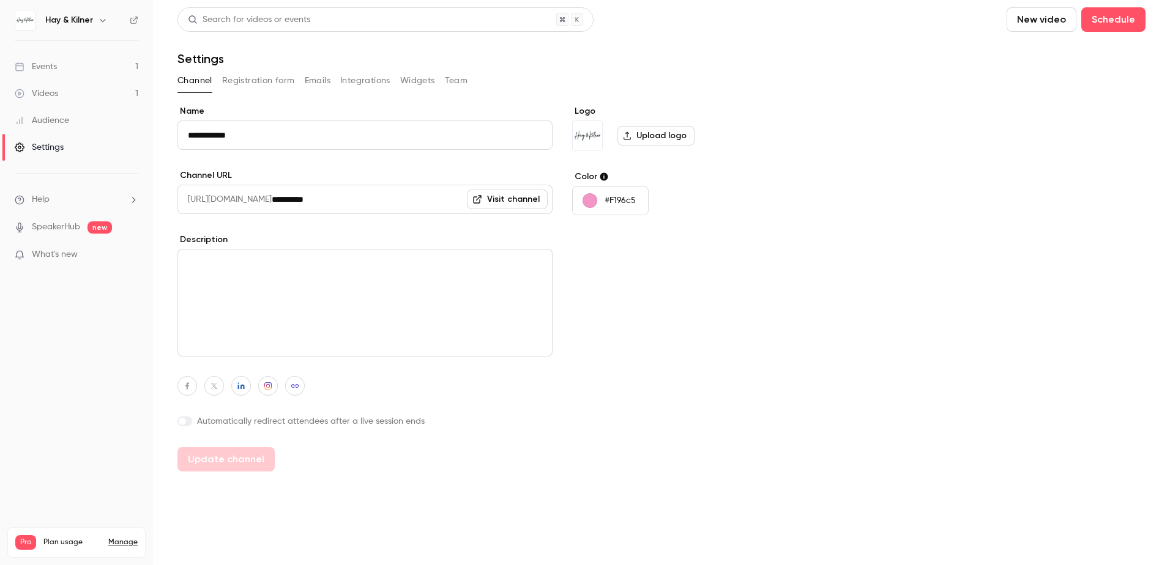
click at [243, 84] on button "Registration form" at bounding box center [258, 81] width 73 height 20
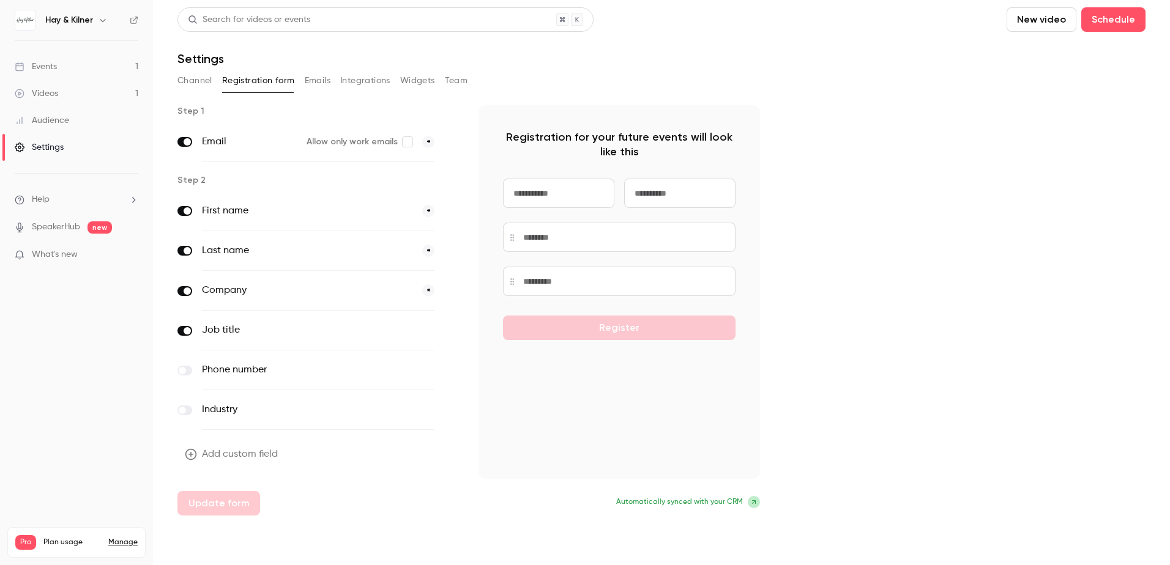
click at [305, 83] on button "Emails" at bounding box center [318, 81] width 26 height 20
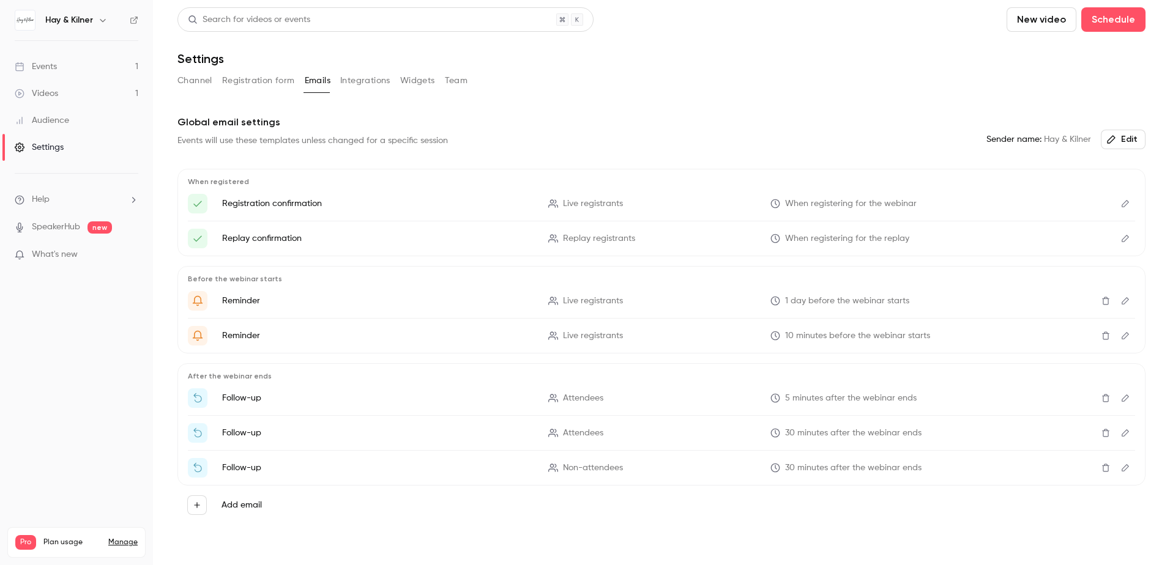
click at [358, 83] on button "Integrations" at bounding box center [365, 81] width 50 height 20
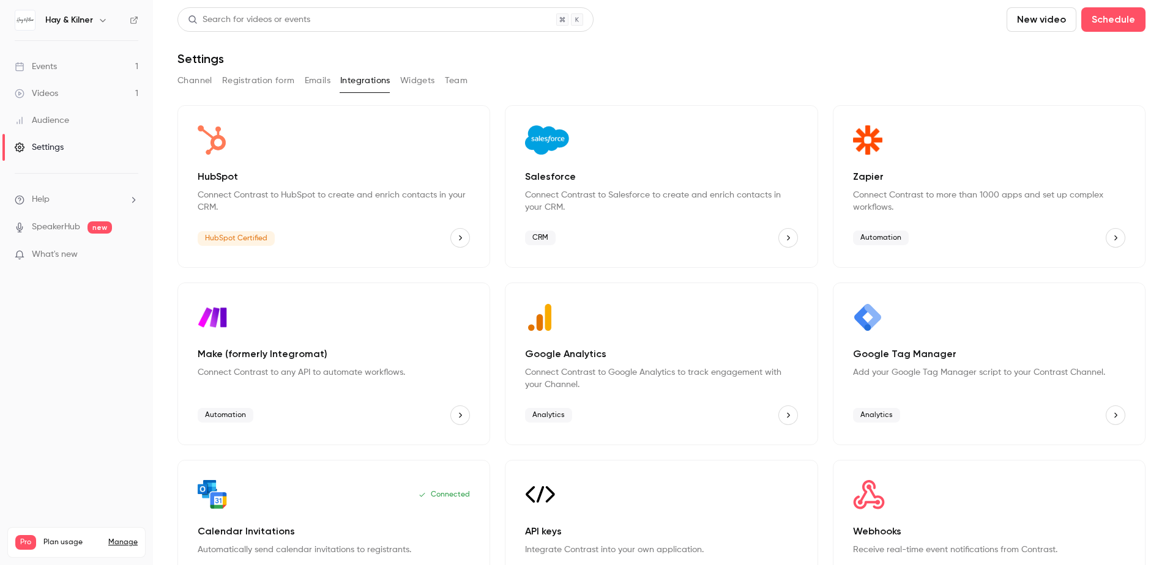
click at [272, 82] on button "Registration form" at bounding box center [258, 81] width 73 height 20
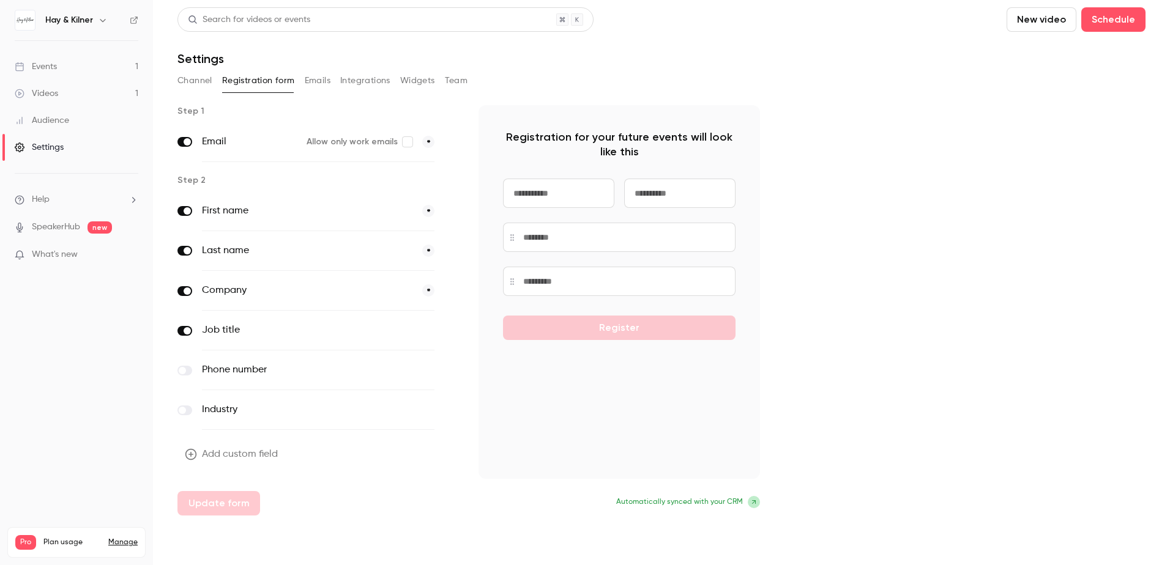
click at [754, 505] on icon at bounding box center [753, 502] width 7 height 7
click at [48, 125] on div "Audience" at bounding box center [42, 120] width 54 height 12
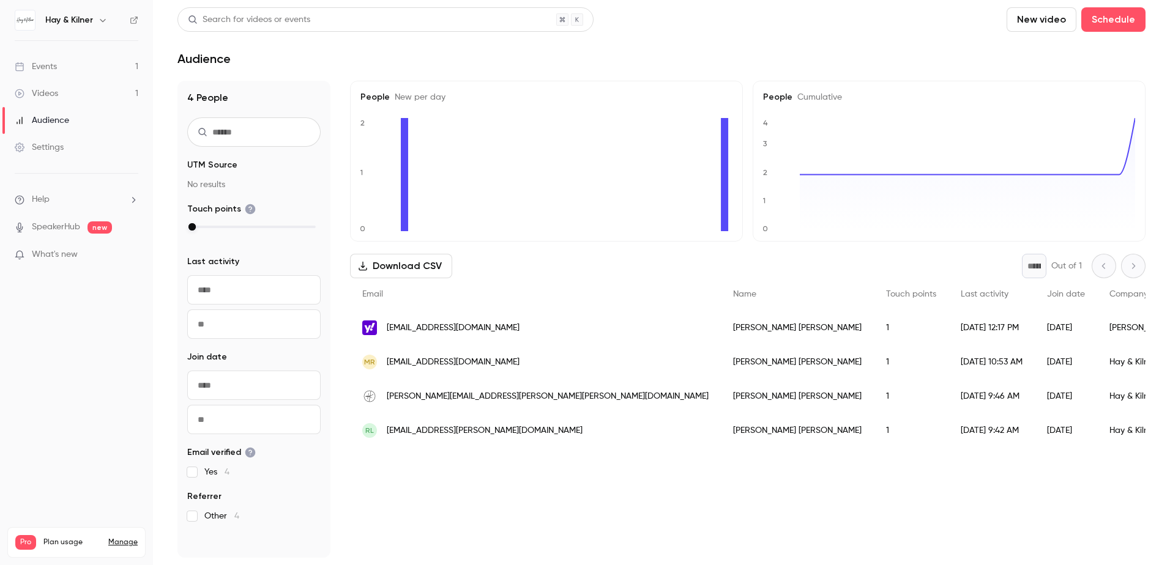
click at [50, 64] on div "Events" at bounding box center [36, 67] width 42 height 12
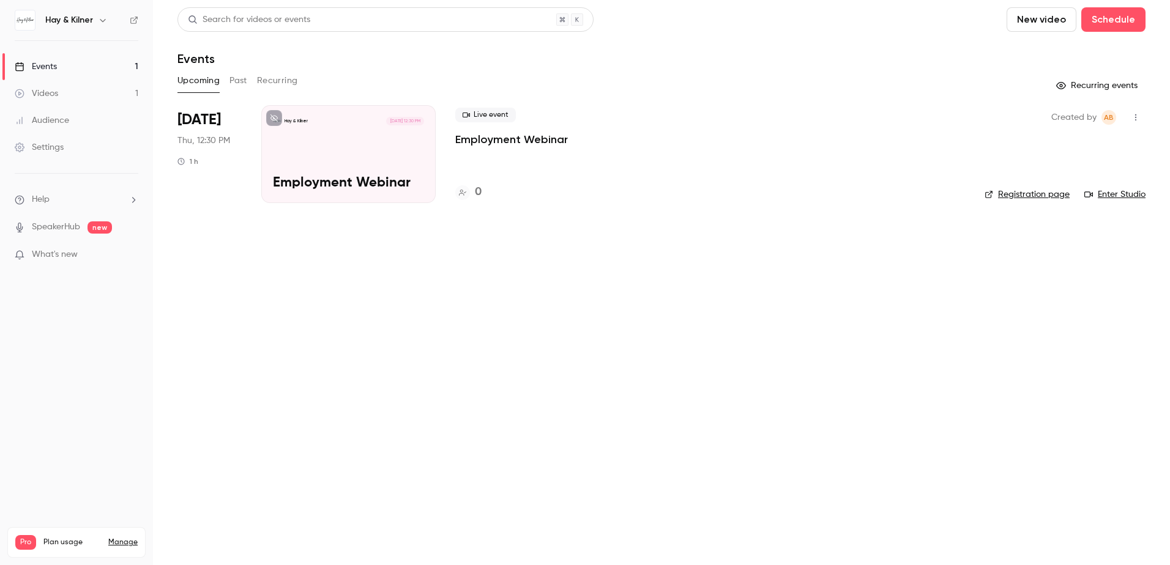
click at [1039, 197] on link "Registration page" at bounding box center [1027, 194] width 85 height 12
click at [330, 136] on div "Hay & Kilner Nov 27, 12:30 PM Employment Webinar" at bounding box center [348, 154] width 174 height 98
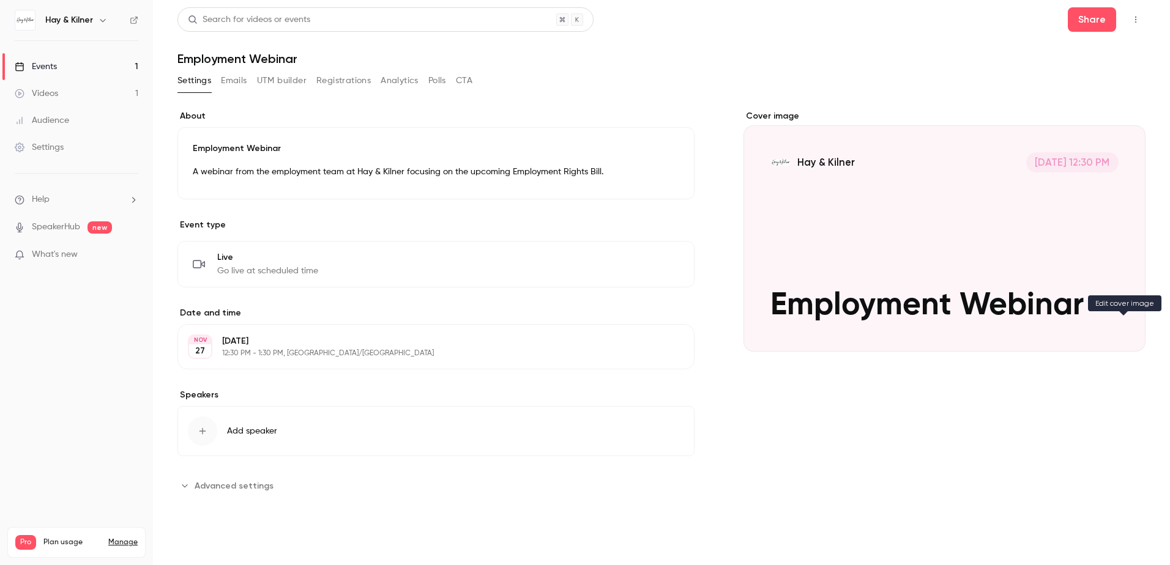
click at [1126, 330] on icon "Cover image" at bounding box center [1123, 330] width 13 height 10
click at [776, 163] on div "Cover image" at bounding box center [945, 231] width 402 height 242
click at [0, 0] on input "Hay & Kilner Nov 27, 12:30 PM Employment Webinar" at bounding box center [0, 0] width 0 height 0
click at [338, 88] on button "Registrations" at bounding box center [343, 81] width 54 height 20
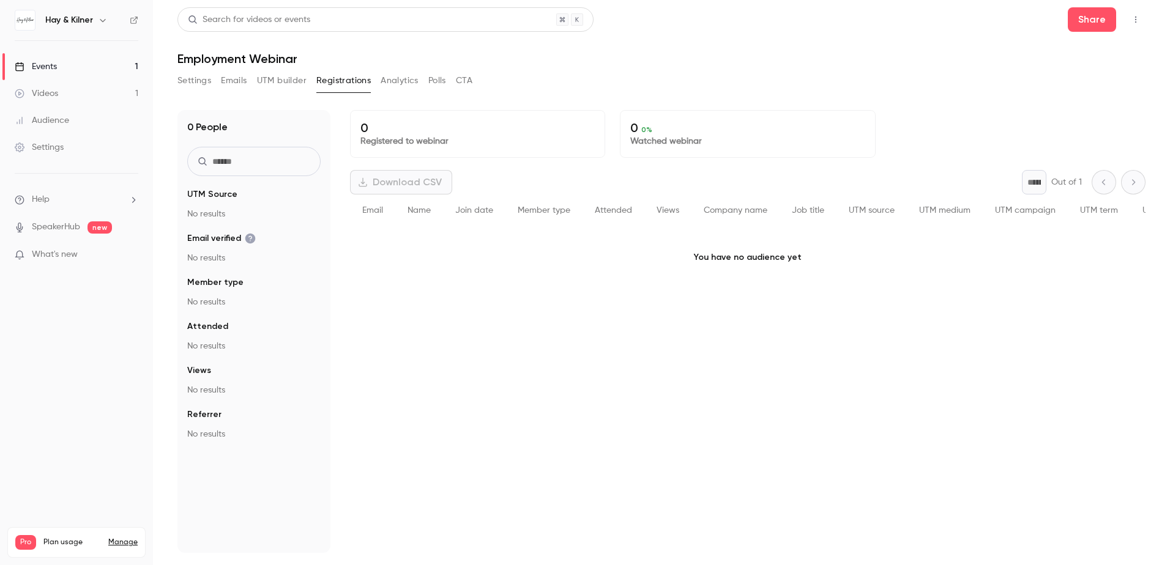
click at [39, 64] on div "Events" at bounding box center [36, 67] width 42 height 12
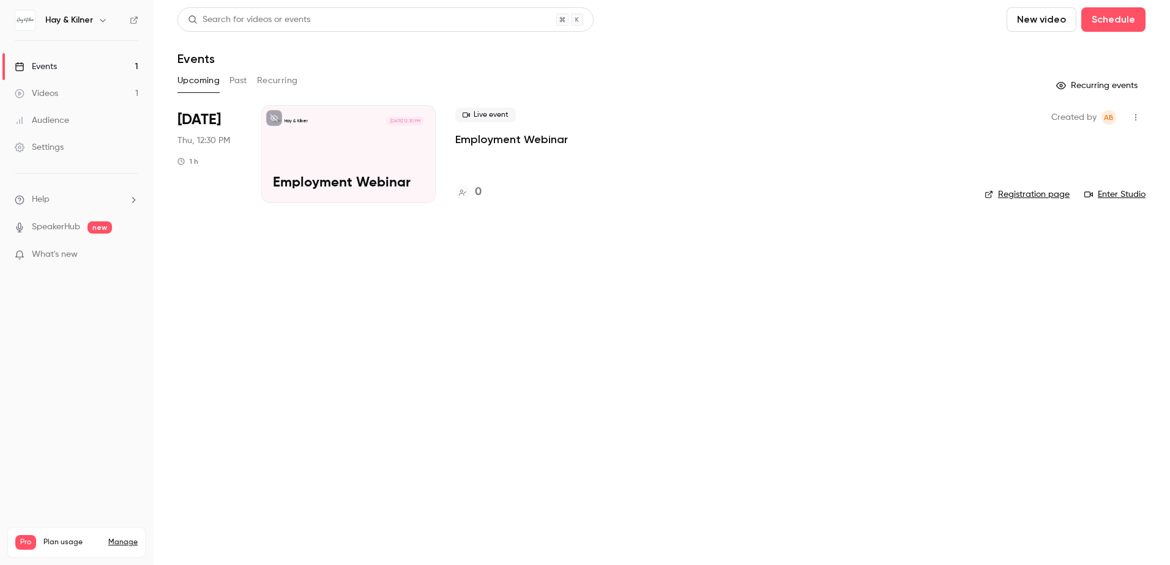
click at [1135, 117] on icon "button" at bounding box center [1136, 117] width 10 height 9
click at [1135, 117] on div at bounding box center [585, 282] width 1170 height 565
click at [1047, 194] on link "Registration page" at bounding box center [1027, 194] width 85 height 12
click at [1051, 192] on link "Registration page" at bounding box center [1027, 194] width 85 height 12
